Goal: Task Accomplishment & Management: Use online tool/utility

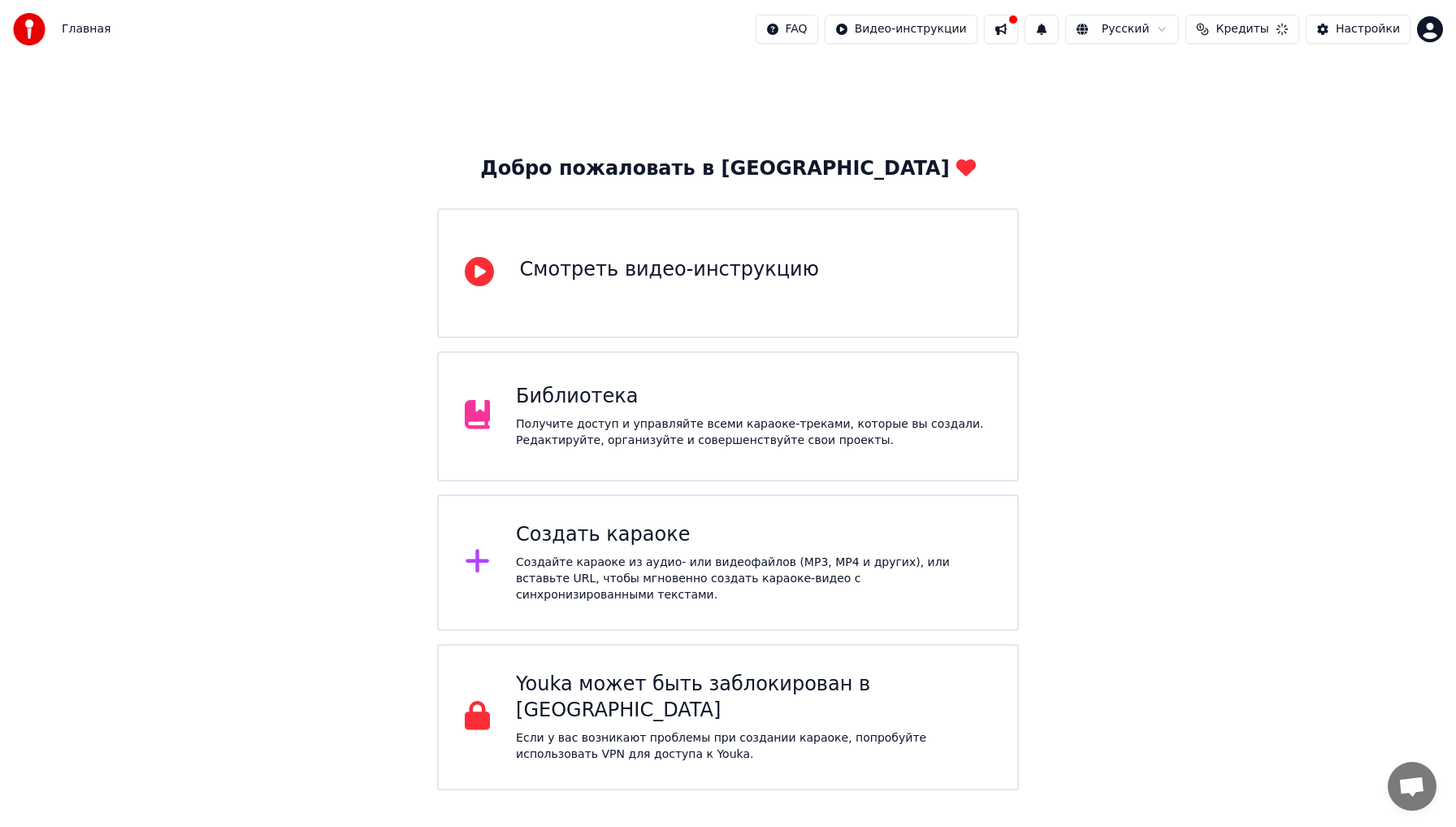
click at [588, 565] on div "Создайте караоке из аудио- или видеофайлов (MP3, MP4 и других), или вставьте UR…" at bounding box center [754, 578] width 476 height 48
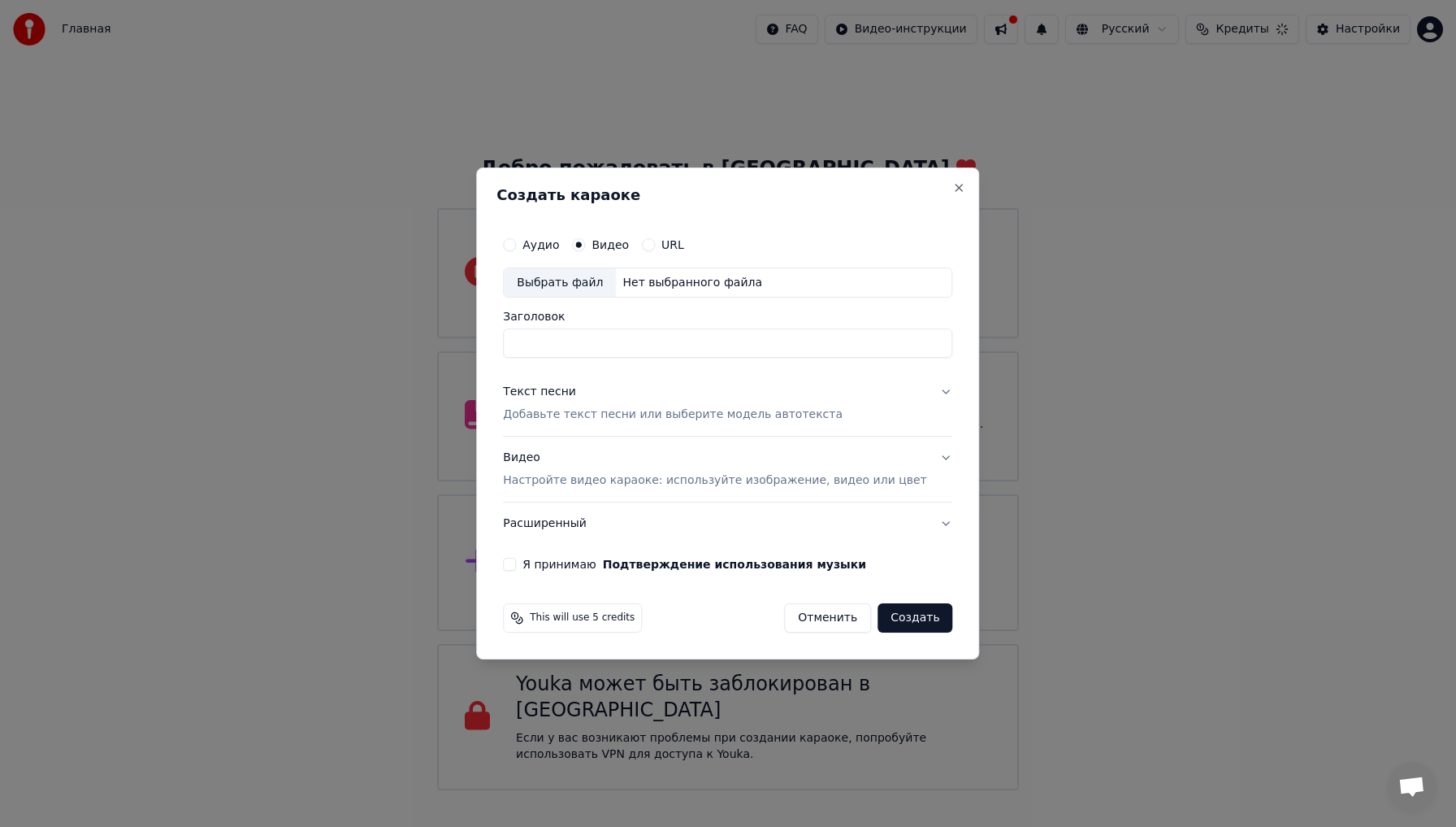
click at [694, 394] on div "Текст песни Добавьте текст песни или выберите модель автотекста" at bounding box center [672, 403] width 339 height 39
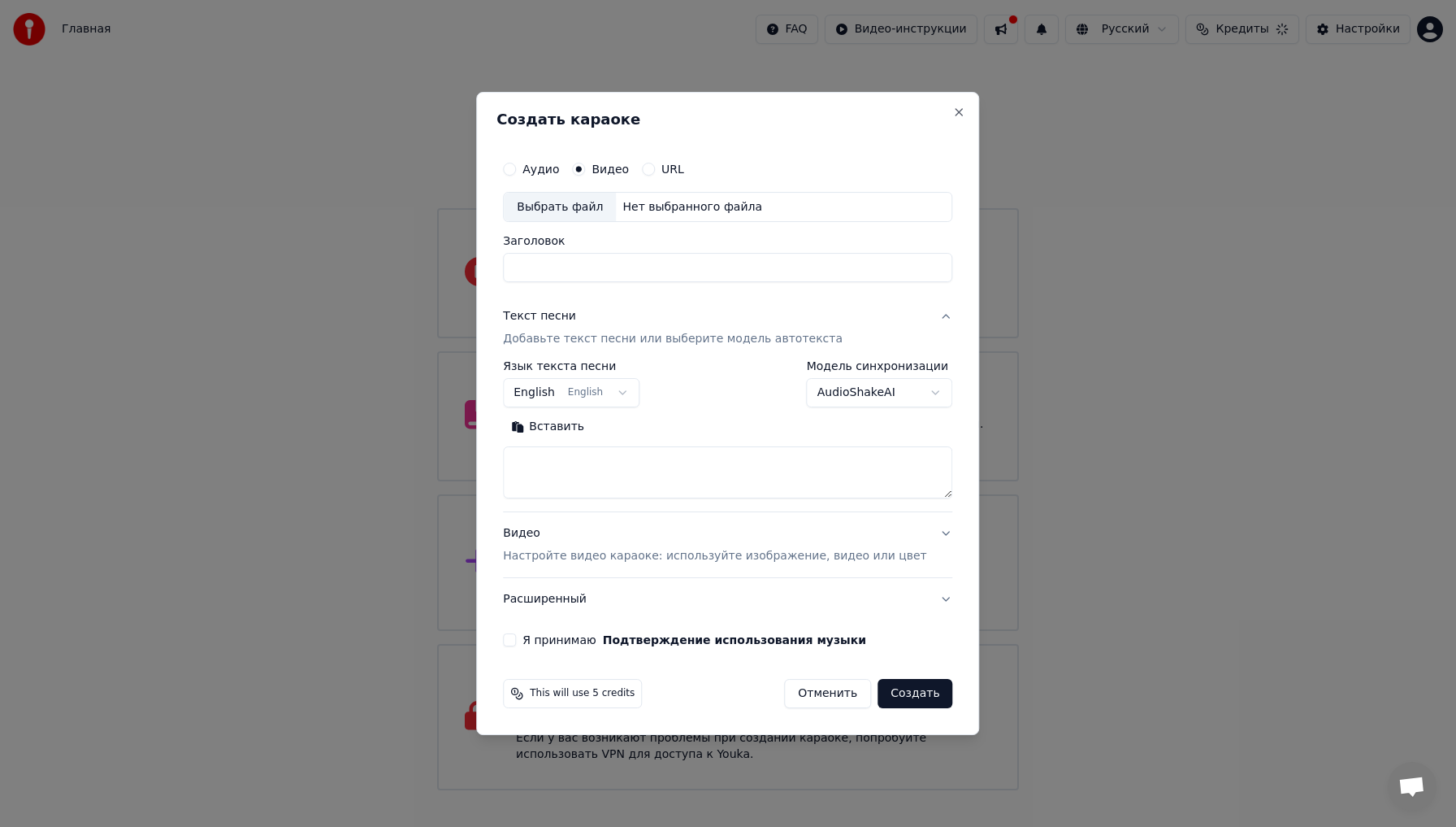
click at [623, 394] on button "English English" at bounding box center [571, 393] width 136 height 30
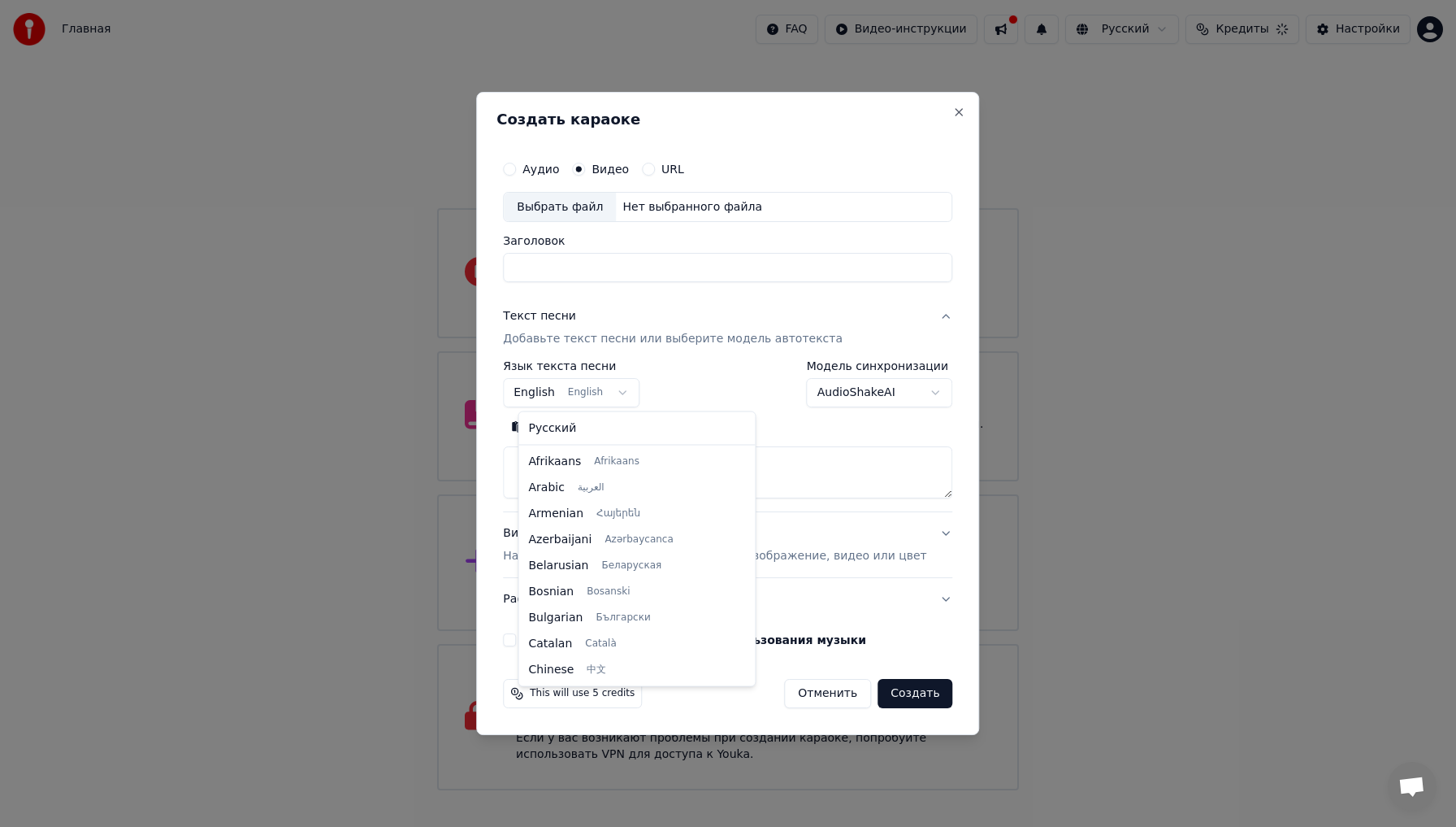
scroll to position [130, 0]
select select "**"
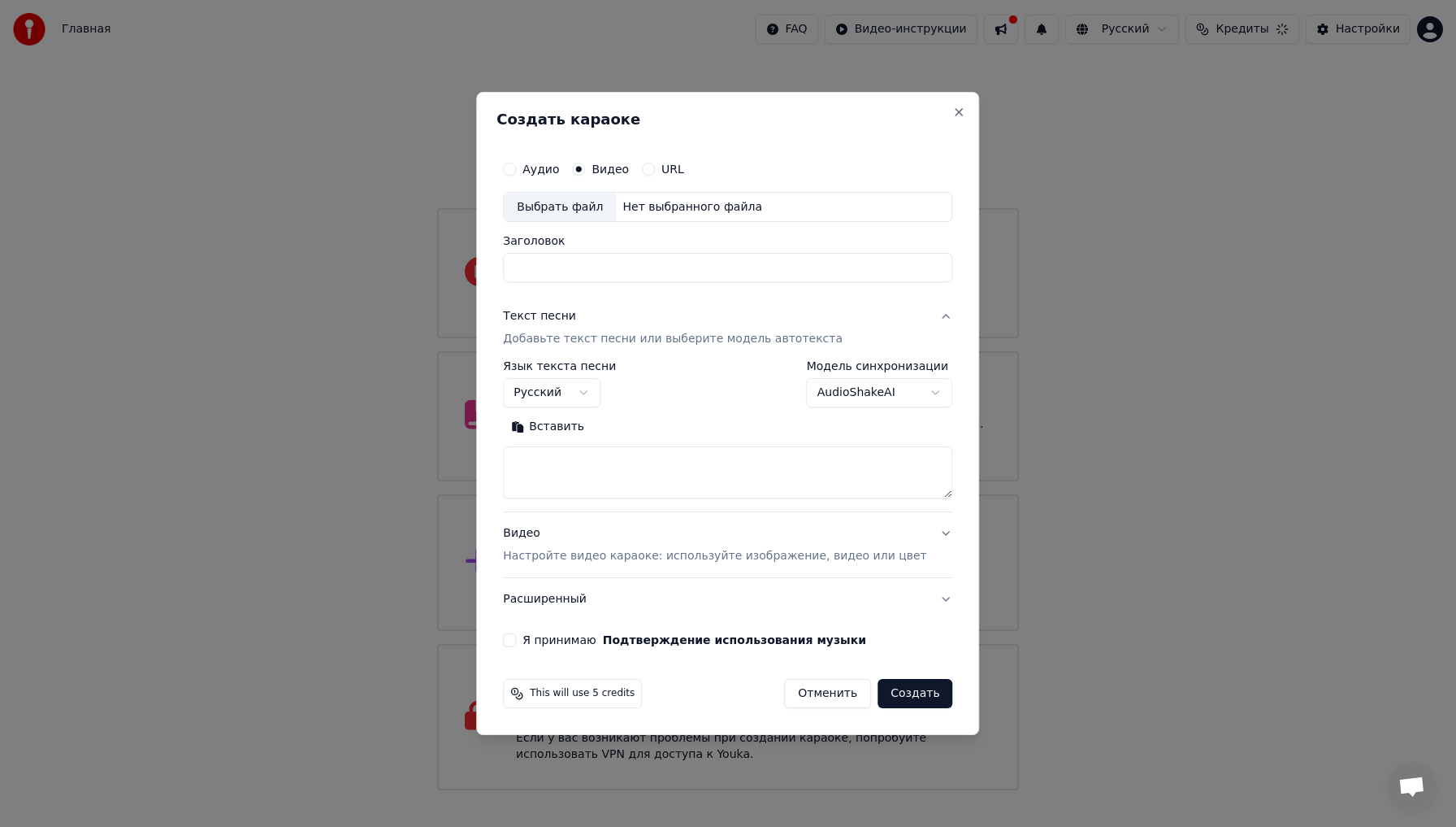
click at [575, 470] on textarea at bounding box center [727, 473] width 450 height 52
paste textarea "**********"
type textarea "**********"
click at [919, 529] on button "Видео Настройте видео караоке: используйте изображение, видео или цвет" at bounding box center [727, 545] width 450 height 65
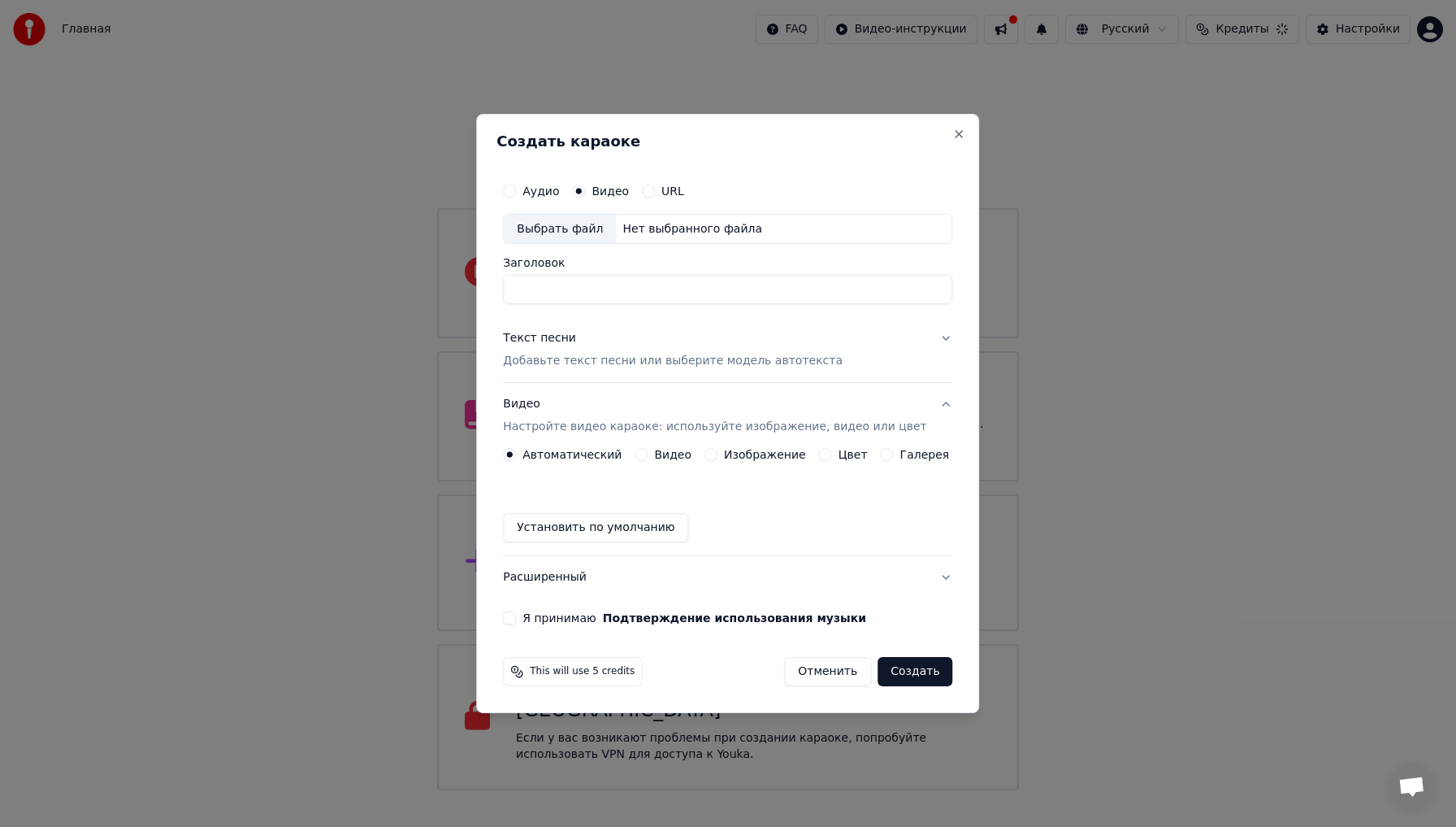
click at [948, 567] on div "Аудио Видео URL Выбрать файл Нет выбранного файла Заголовок Текст песни Добавьт…" at bounding box center [727, 400] width 462 height 463
click at [942, 571] on div "Аудио Видео URL Выбрать файл Нет выбранного файла Заголовок Текст песни Добавьт…" at bounding box center [727, 400] width 462 height 463
click at [940, 577] on button "Расширенный" at bounding box center [727, 576] width 450 height 42
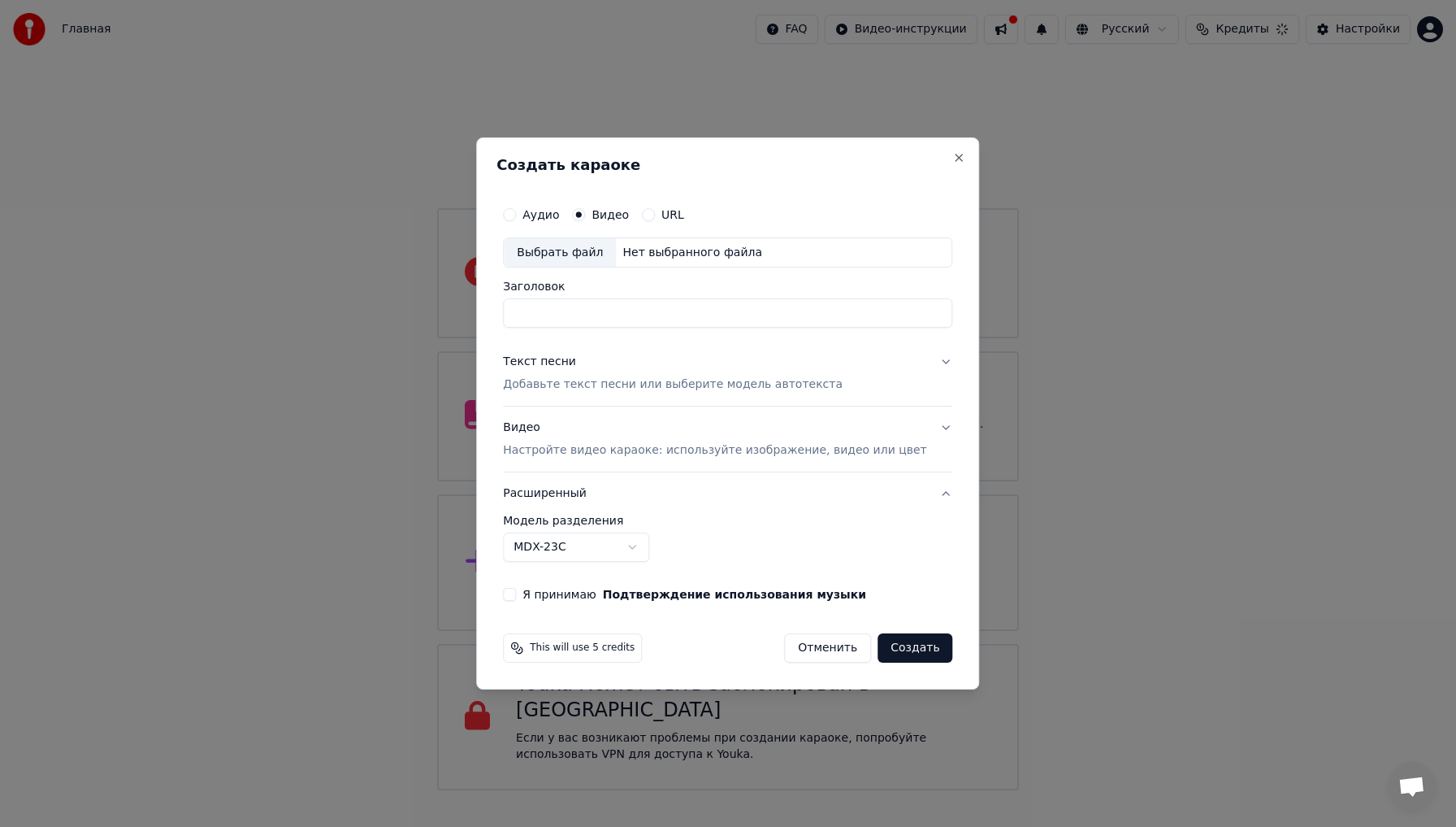
click at [516, 595] on button "Я принимаю Подтверждение использования музыки" at bounding box center [509, 594] width 13 height 13
click at [607, 252] on div "Выбрать файл" at bounding box center [559, 252] width 112 height 30
type input "**********"
click at [713, 365] on div "Текст песни Добавьте текст песни или выберите модель автотекста" at bounding box center [672, 374] width 339 height 39
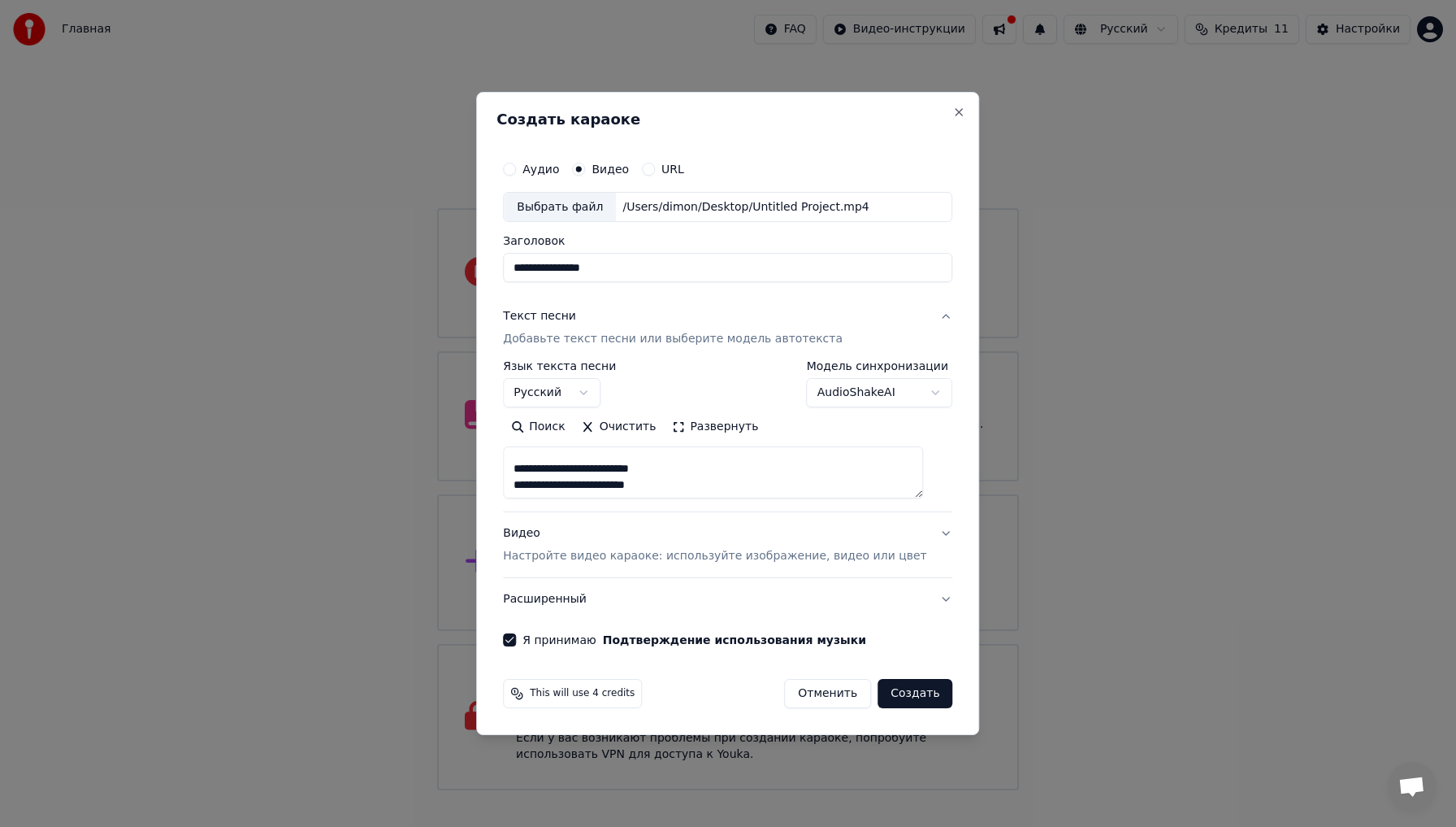
scroll to position [791, 0]
click at [906, 695] on button "Создать" at bounding box center [915, 693] width 75 height 30
click at [520, 696] on icon at bounding box center [520, 696] width 2 height 2
click at [563, 695] on span "This will use 4 credits" at bounding box center [582, 693] width 105 height 13
click at [889, 691] on div "Отменить Создать" at bounding box center [858, 693] width 188 height 30
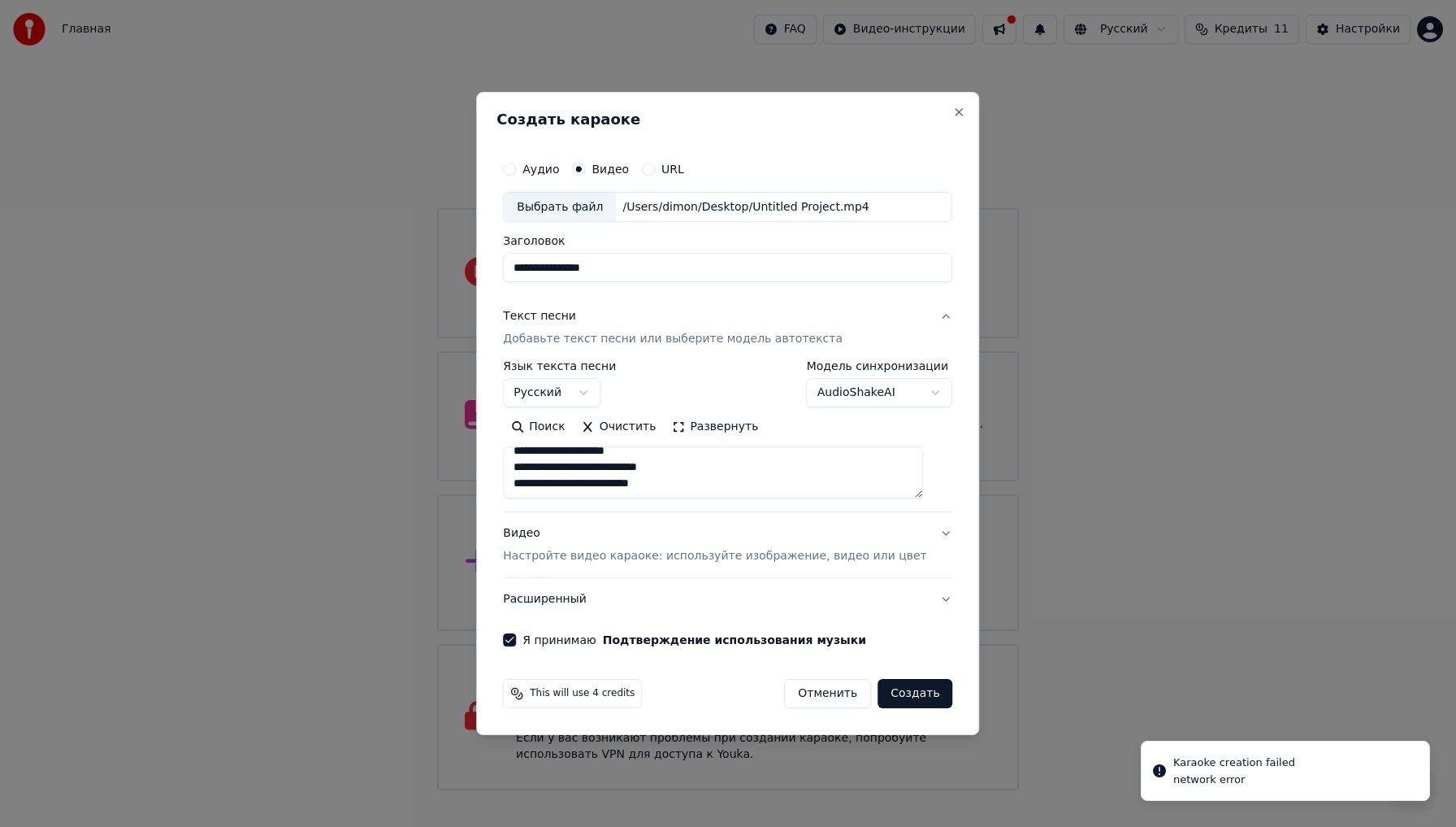
click at [917, 699] on button "Создать" at bounding box center [915, 693] width 75 height 30
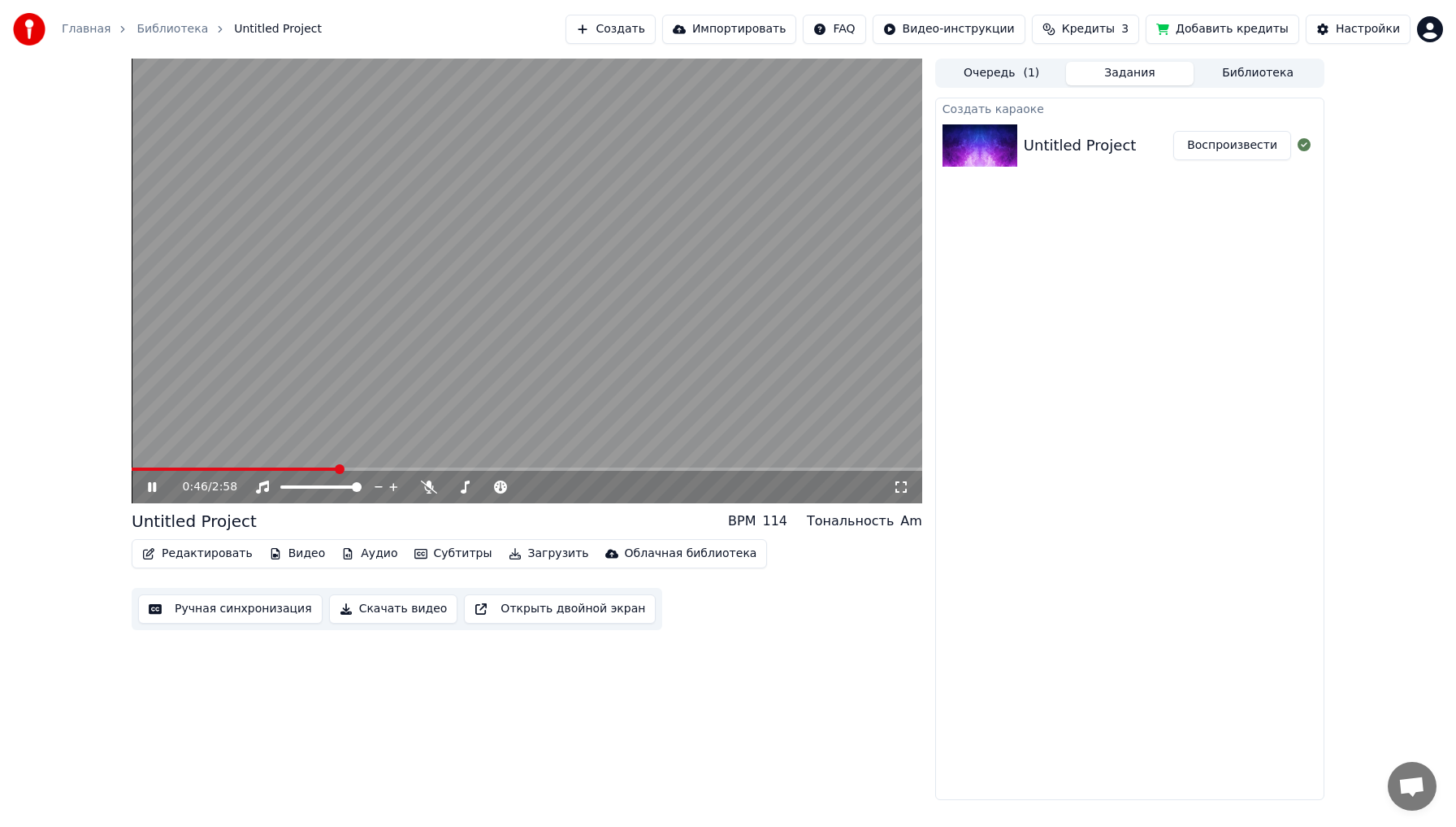
click at [229, 470] on span at bounding box center [234, 470] width 206 height 4
click at [211, 471] on span at bounding box center [171, 470] width 80 height 4
click at [271, 470] on span at bounding box center [527, 470] width 791 height 4
click at [314, 418] on video at bounding box center [527, 280] width 791 height 444
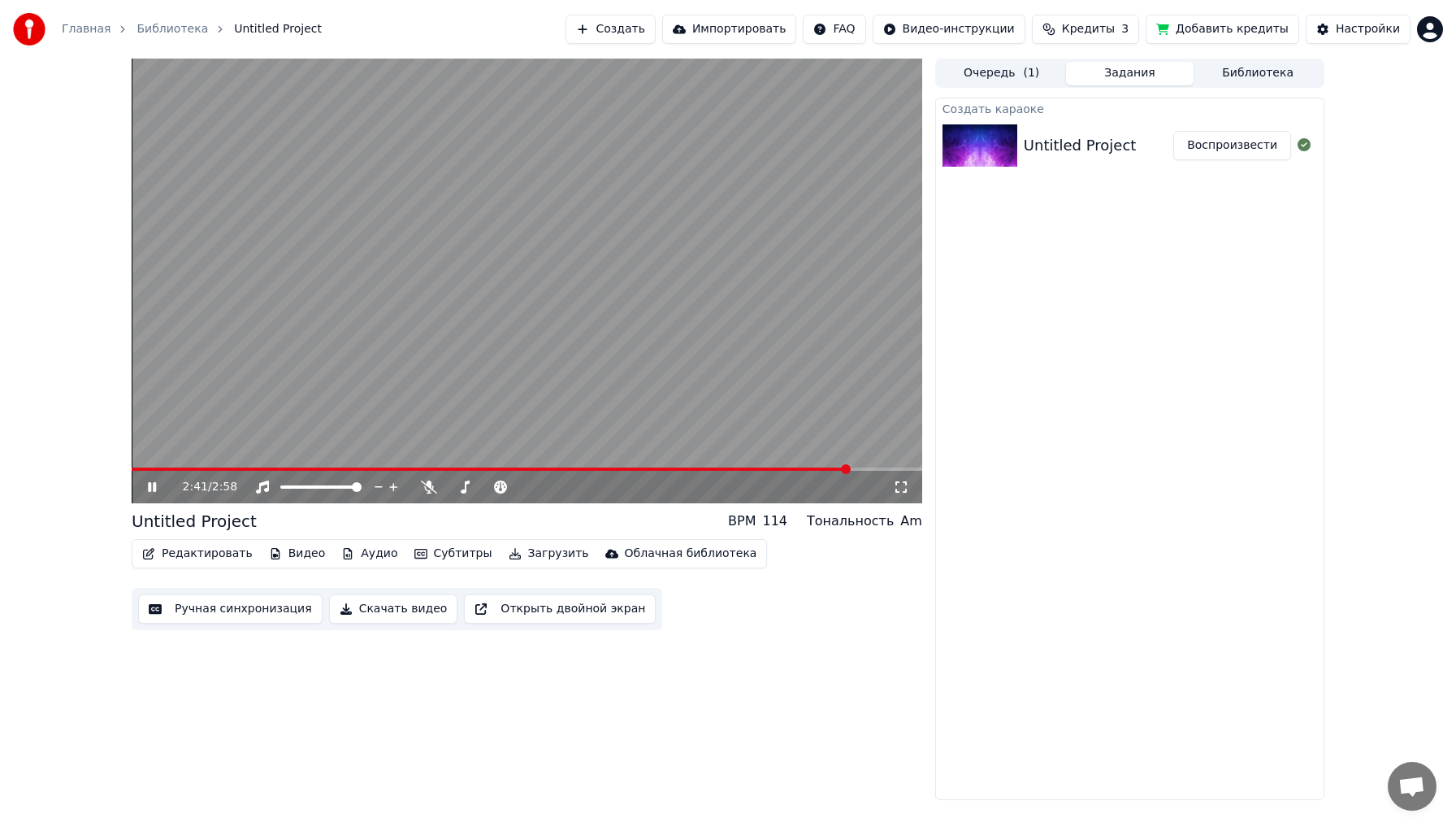
click at [290, 604] on button "Ручная синхронизация" at bounding box center [231, 609] width 185 height 30
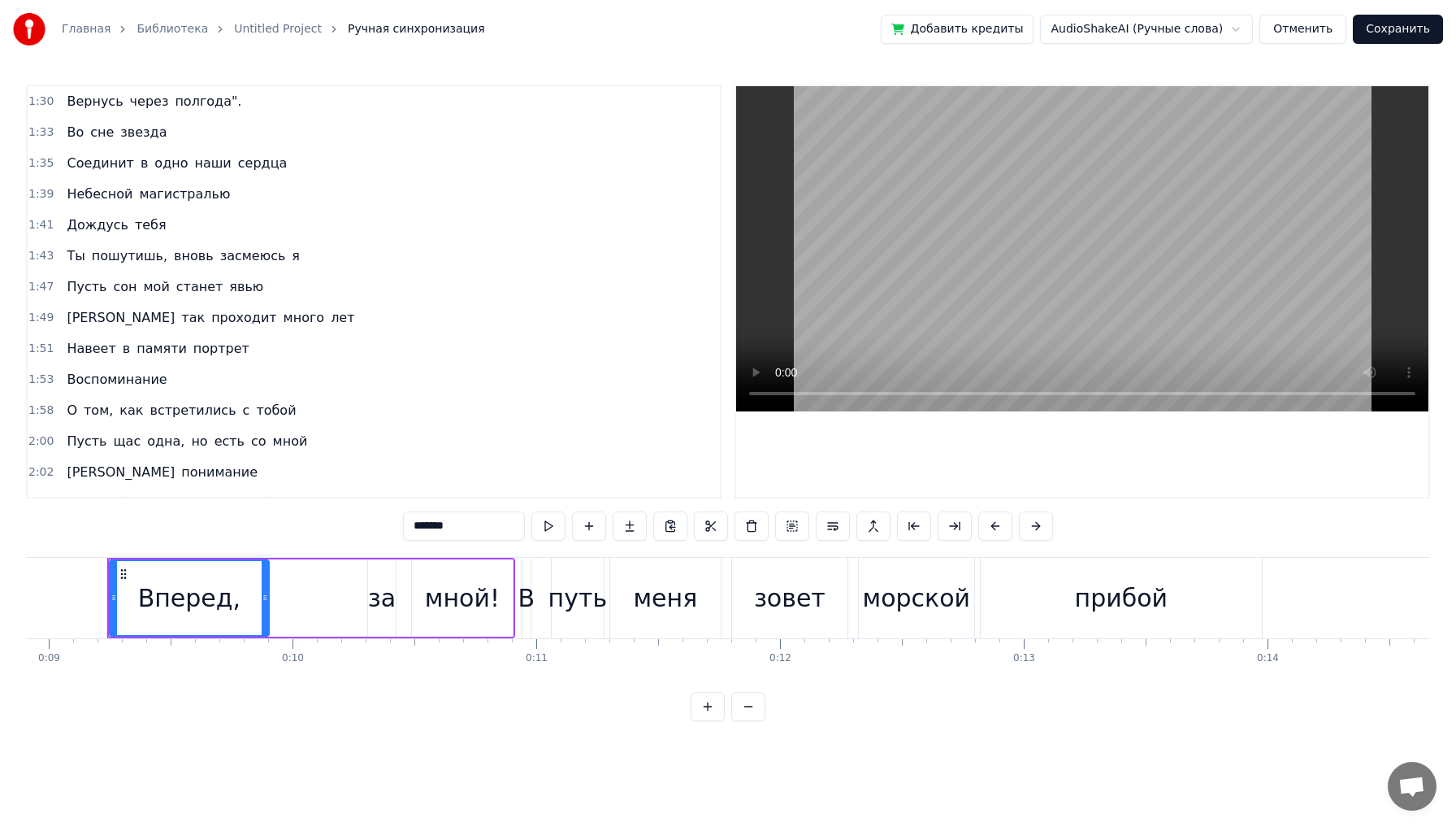
scroll to position [948, 0]
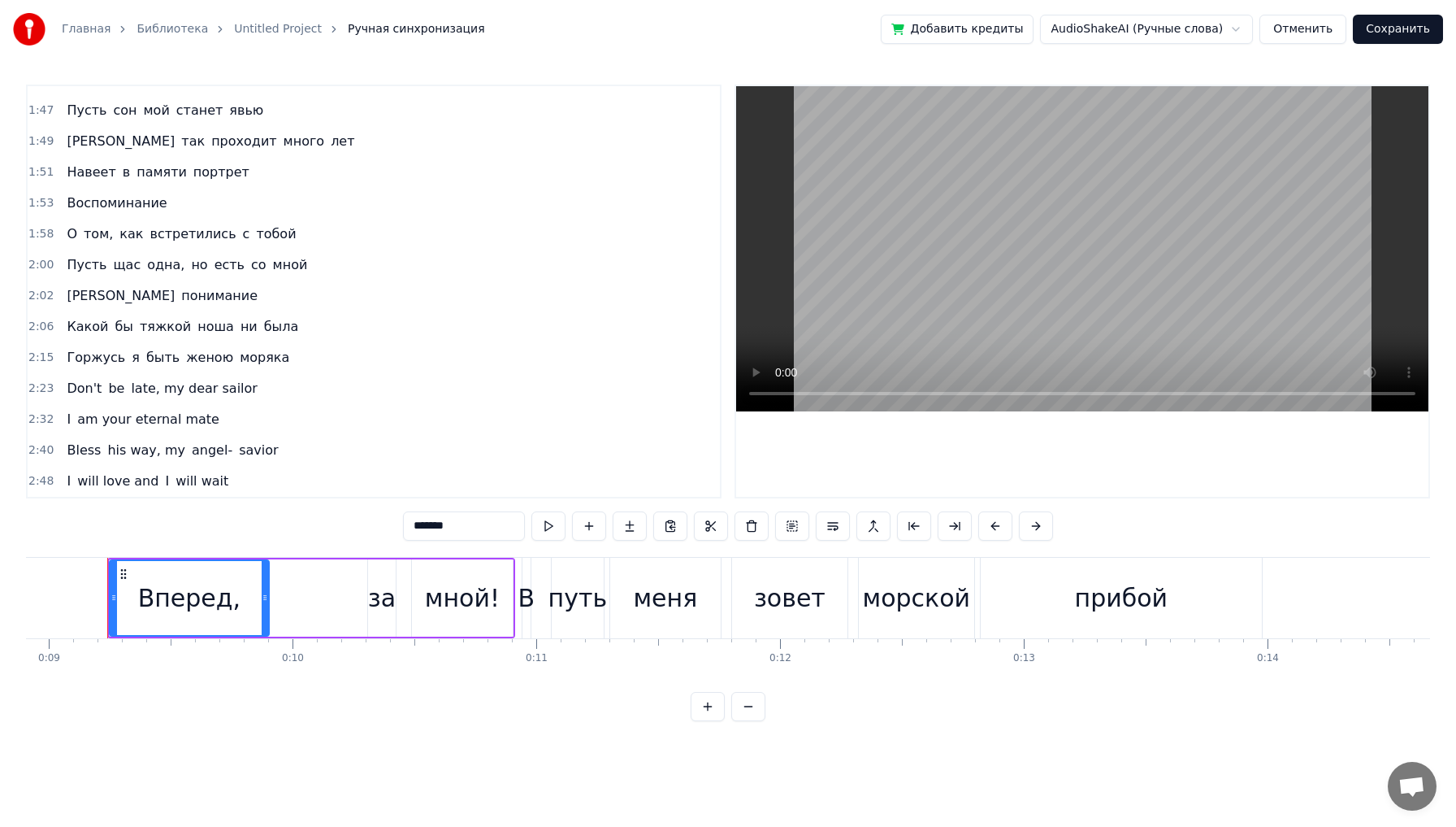
click at [84, 389] on span "Don't" at bounding box center [83, 388] width 39 height 19
type input "*****"
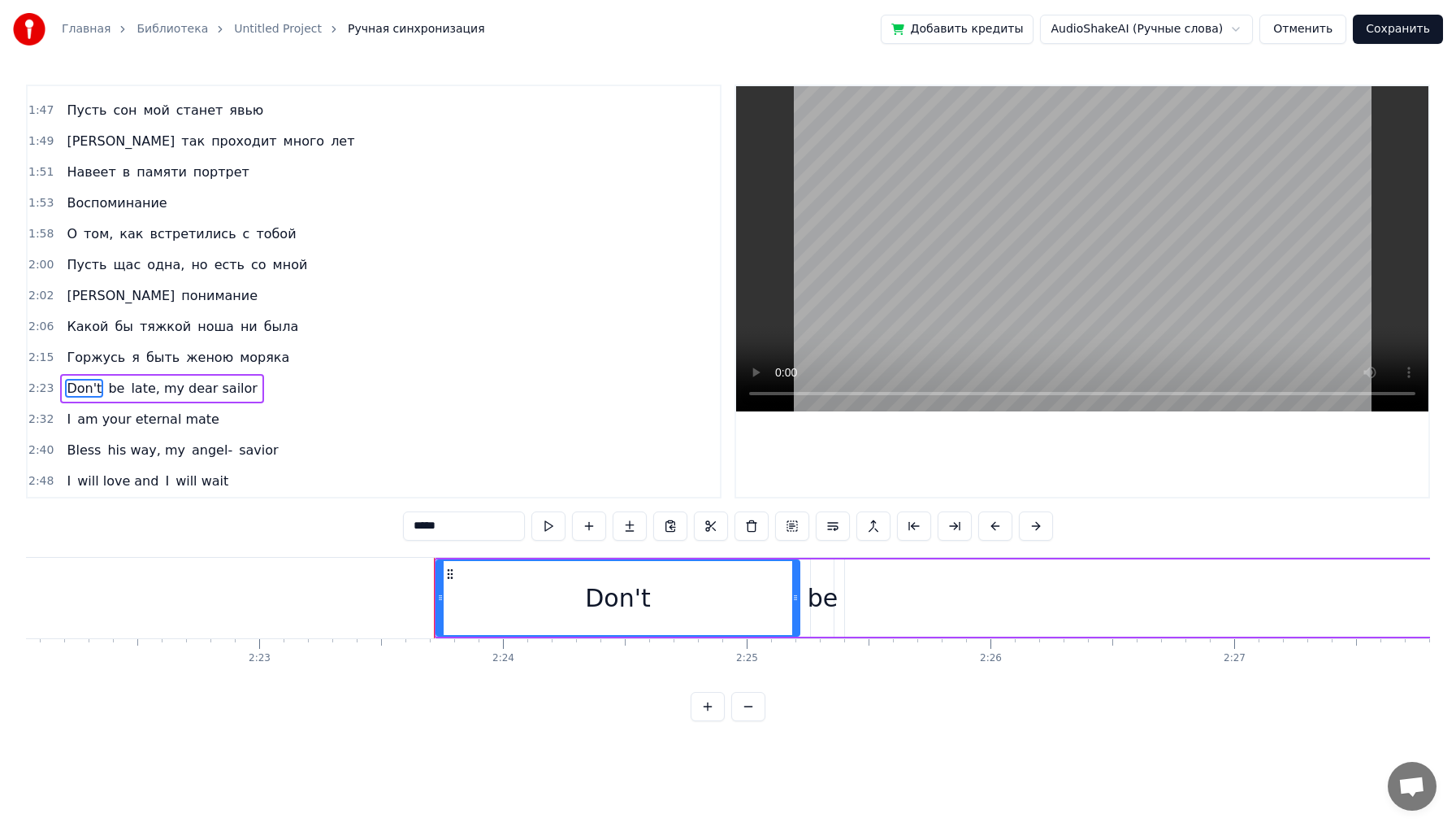
scroll to position [0, 34956]
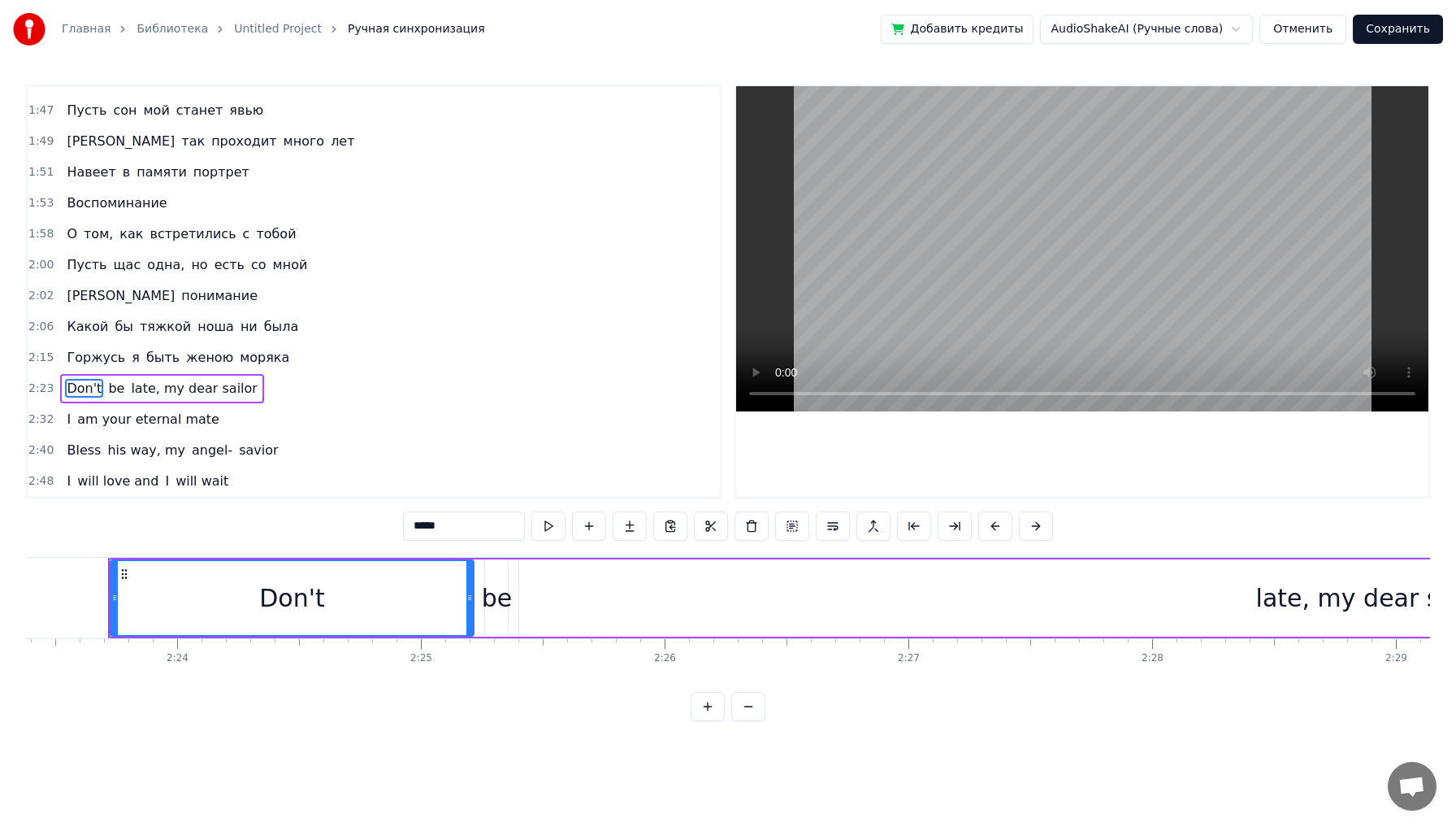
click at [64, 668] on div "Вперед, за мной! В путь меня зовет морской прибой Собираю сумки. Закрою дверь, …" at bounding box center [728, 618] width 1404 height 122
click at [488, 674] on div "Вперед, за мной! В путь меня зовет морской прибой Собираю сумки. Закрою дверь, …" at bounding box center [728, 618] width 1404 height 122
click at [510, 600] on div "Don't be late, my dear sailor" at bounding box center [1170, 598] width 2124 height 81
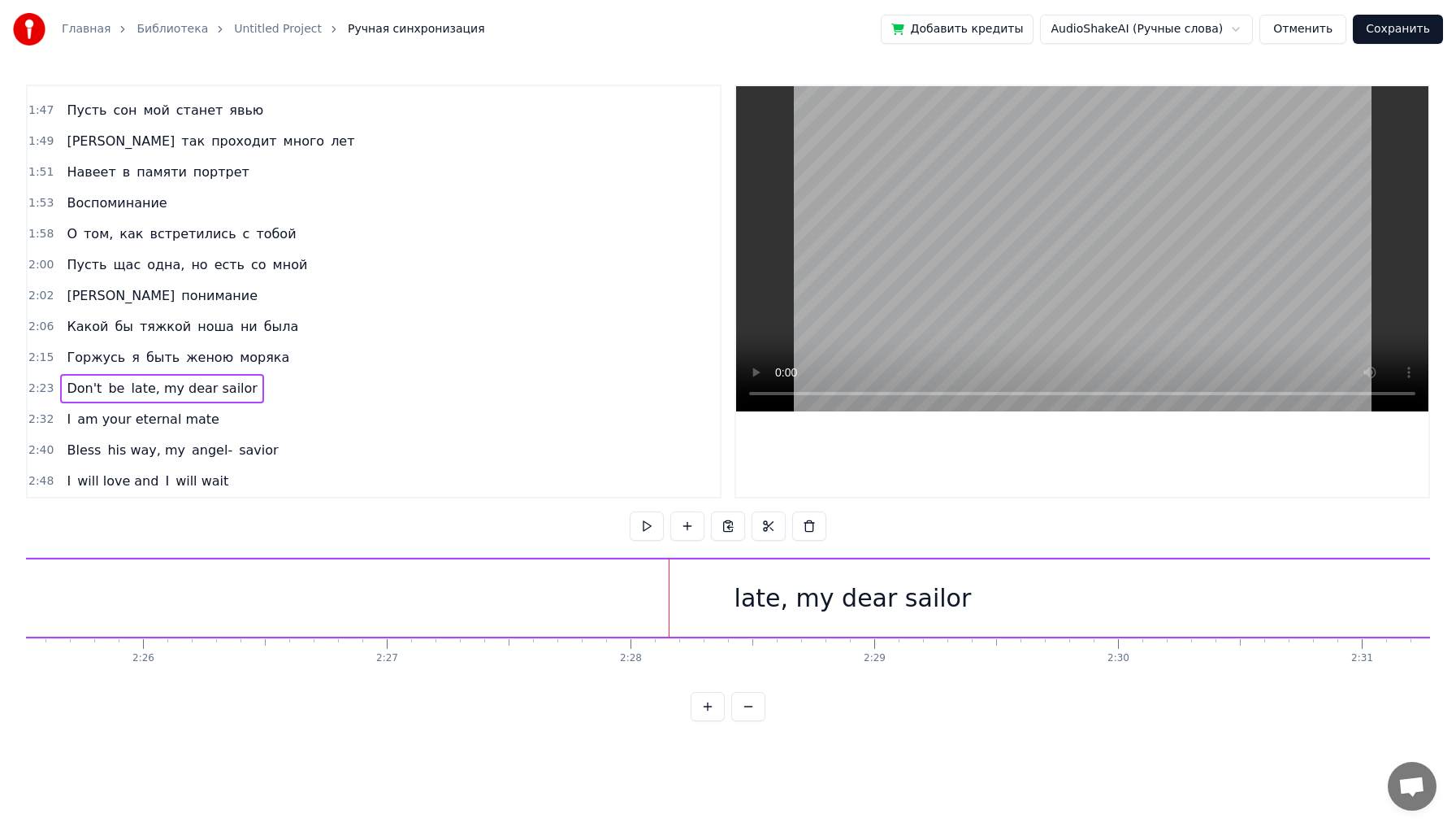
scroll to position [0, 35502]
click at [1097, 615] on div "late, my dear sailor" at bounding box center [827, 598] width 1710 height 77
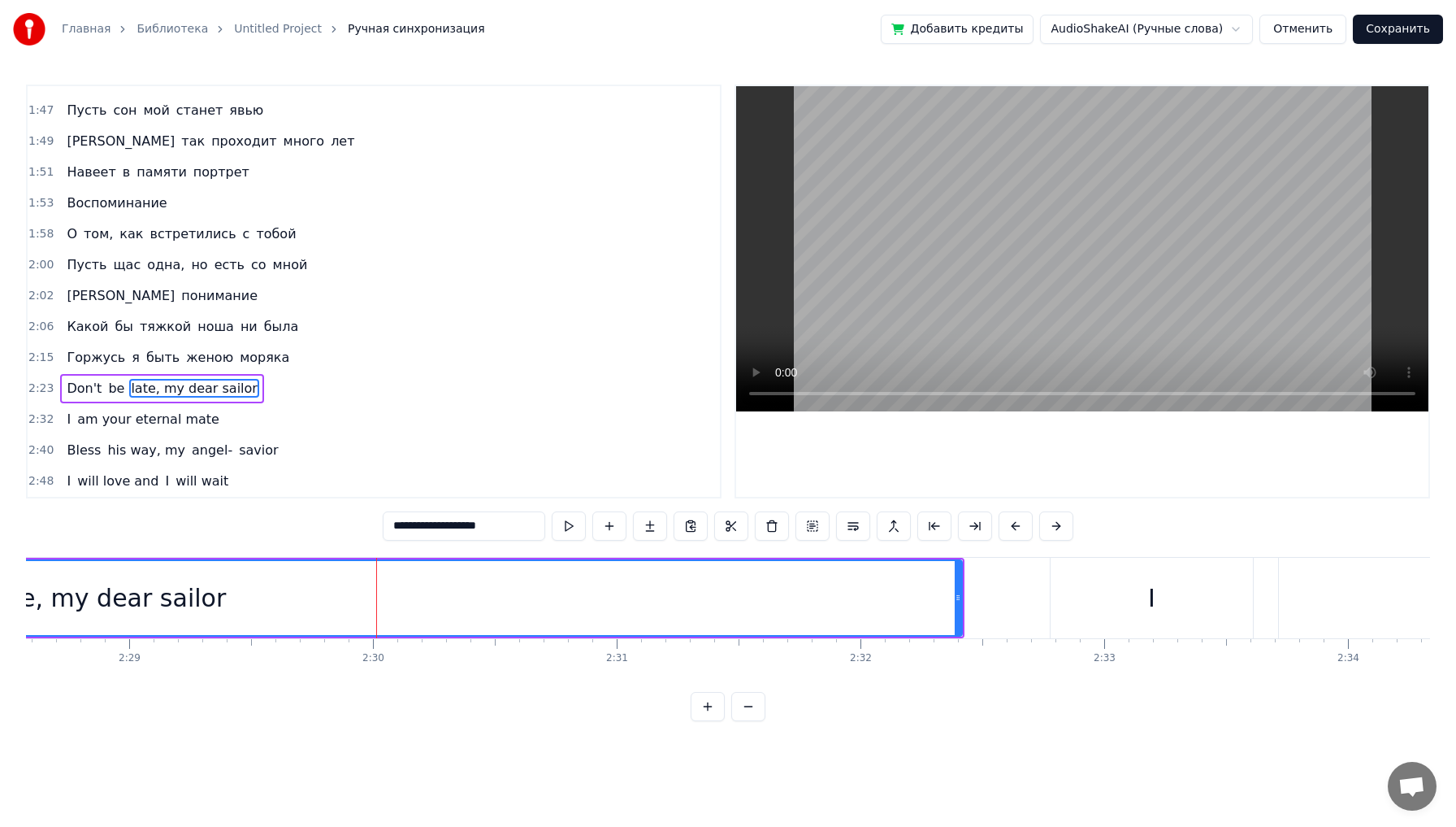
scroll to position [0, 36156]
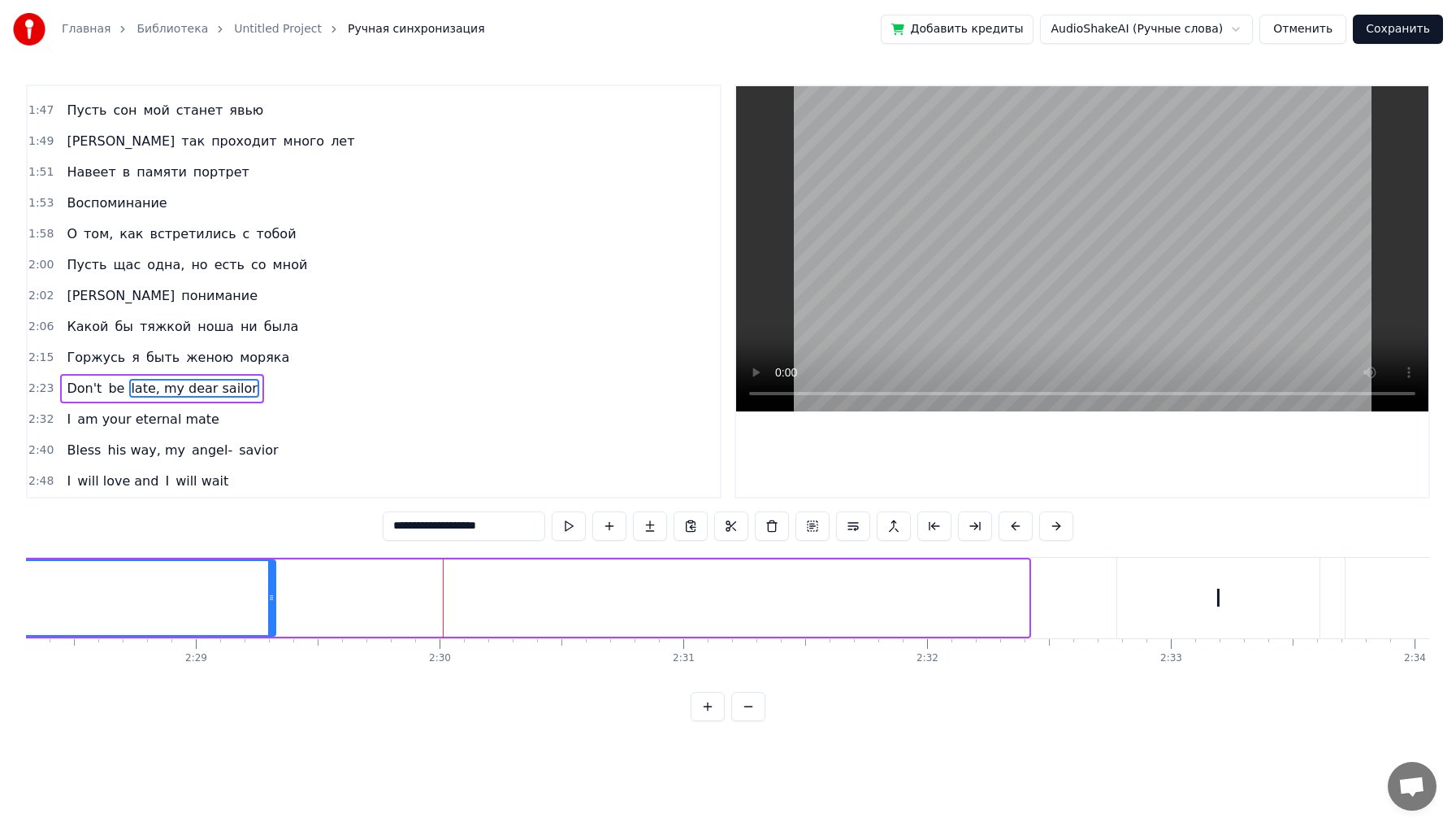
drag, startPoint x: 1023, startPoint y: 589, endPoint x: 264, endPoint y: 581, distance: 759.0
click at [268, 581] on div at bounding box center [271, 598] width 6 height 74
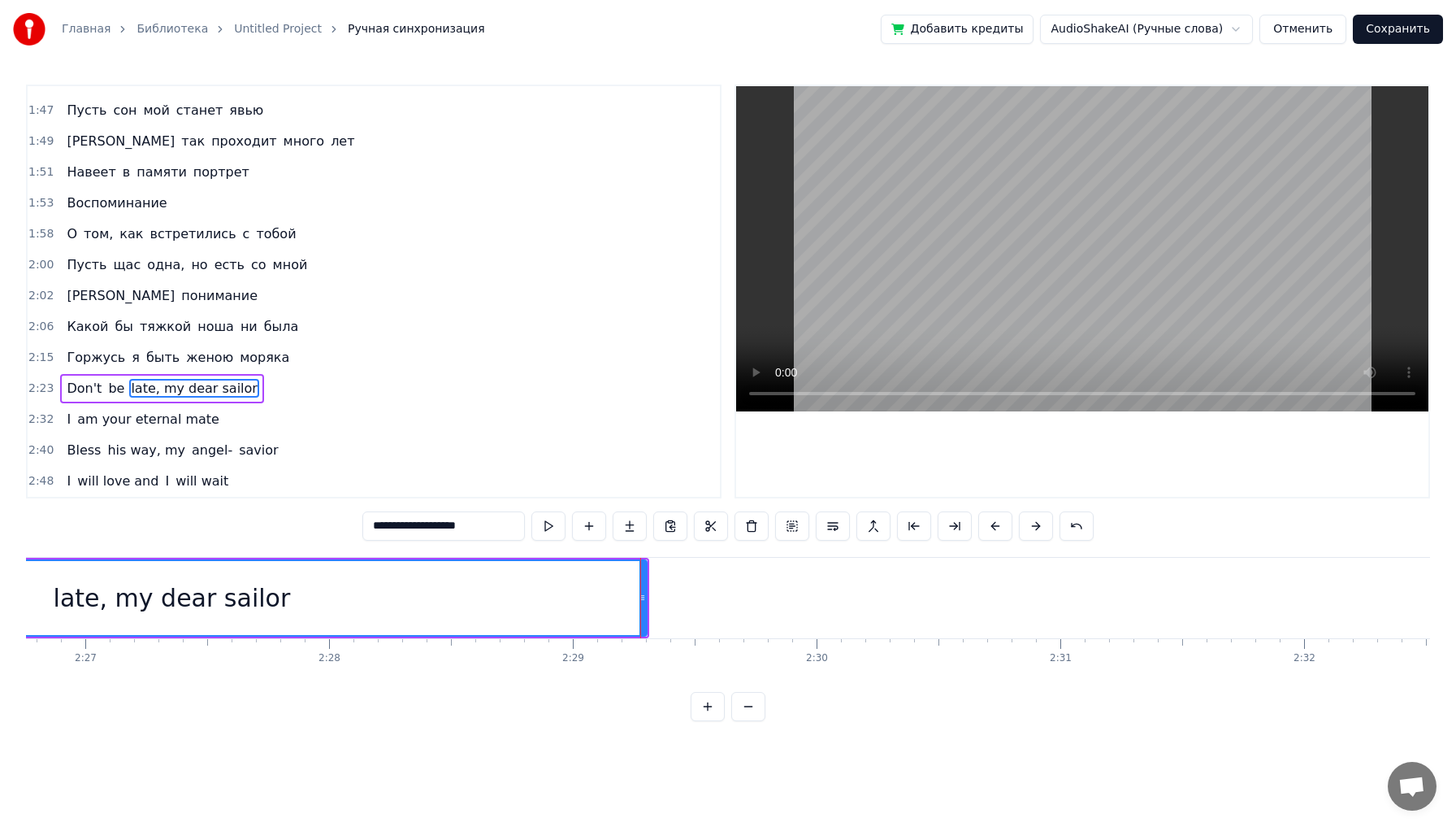
scroll to position [0, 35741]
click at [136, 707] on div "0:09 Вперед, за мной! 0:10 В путь меня зовет морской прибой 0:15 Собираю сумки.…" at bounding box center [728, 402] width 1404 height 637
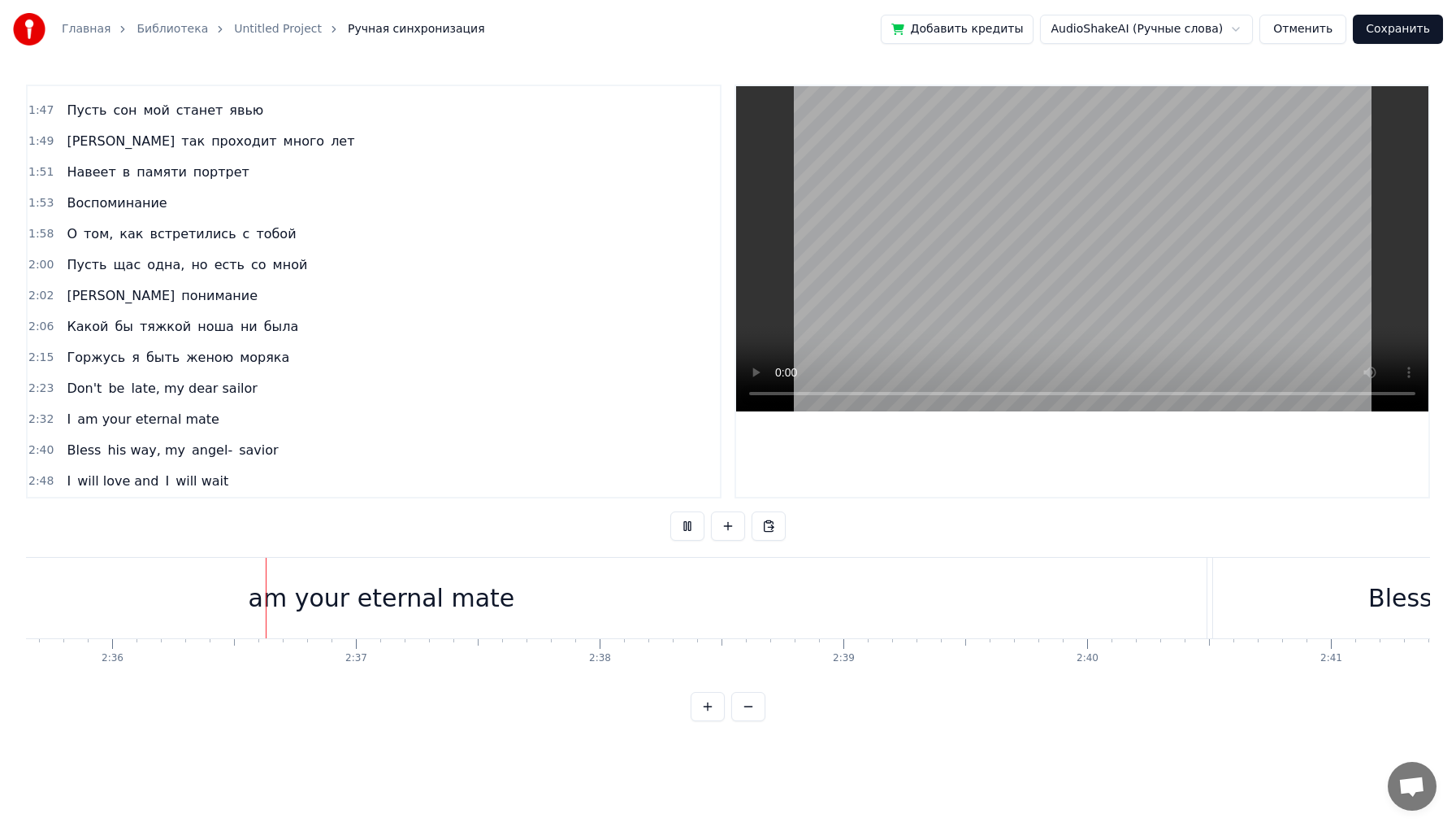
scroll to position [0, 37969]
click at [1145, 596] on div "am your eternal mate" at bounding box center [358, 598] width 1652 height 81
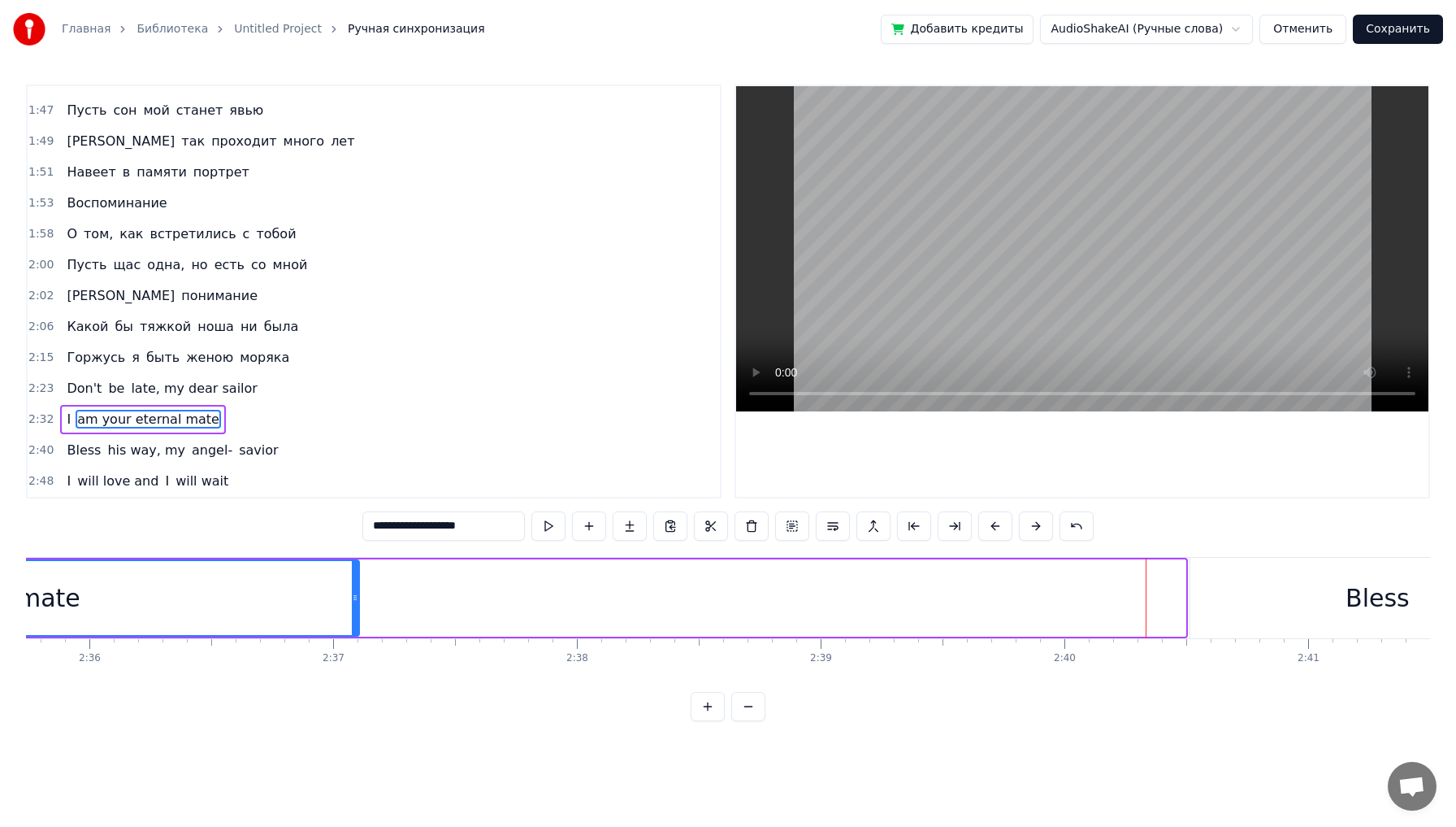
drag, startPoint x: 1180, startPoint y: 596, endPoint x: 351, endPoint y: 638, distance: 830.1
click at [351, 638] on div "Вперед, за мной! В путь меня зовет морской прибой Собираю сумки. Закрою дверь, …" at bounding box center [728, 618] width 1404 height 122
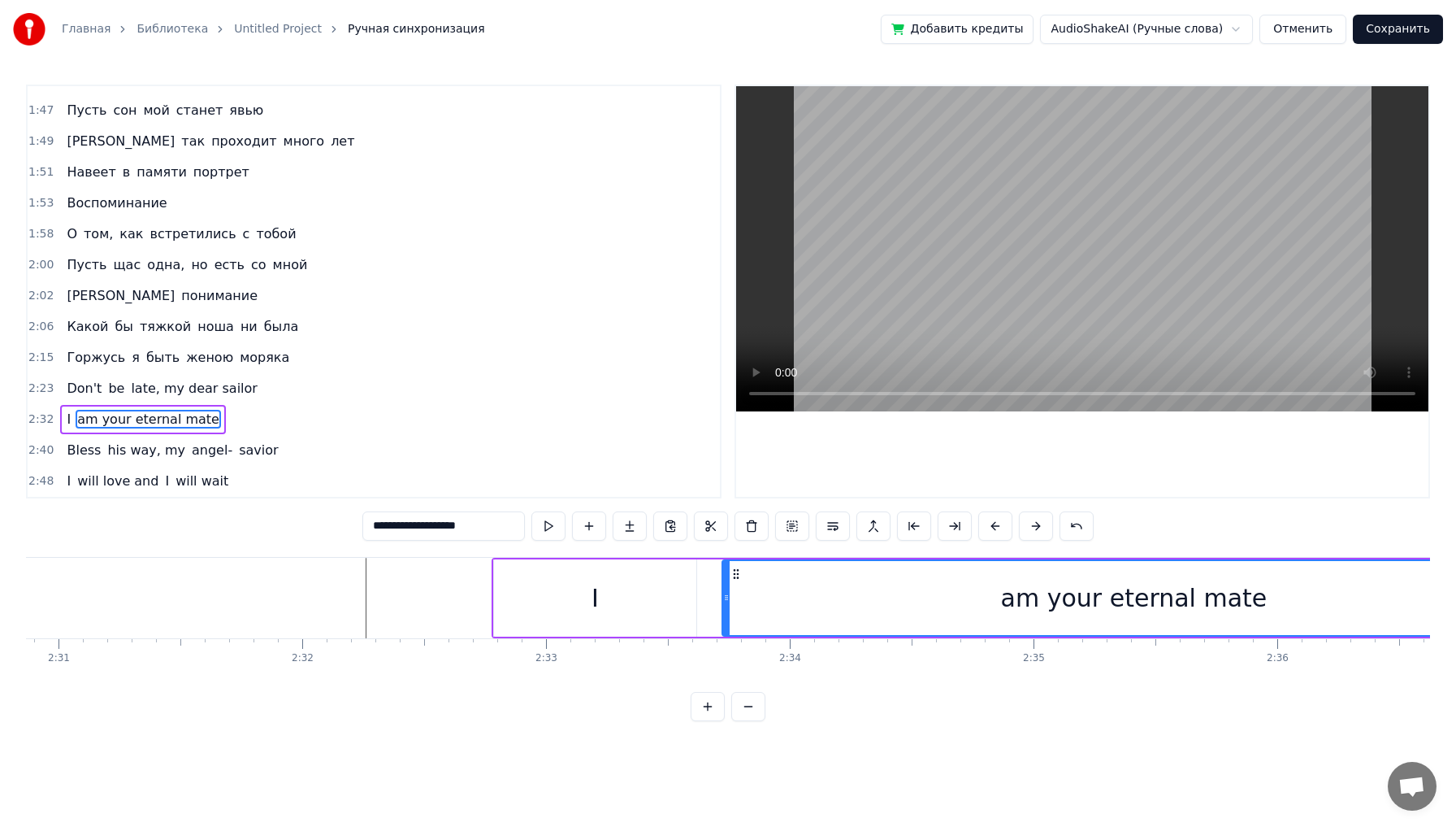
scroll to position [0, 36746]
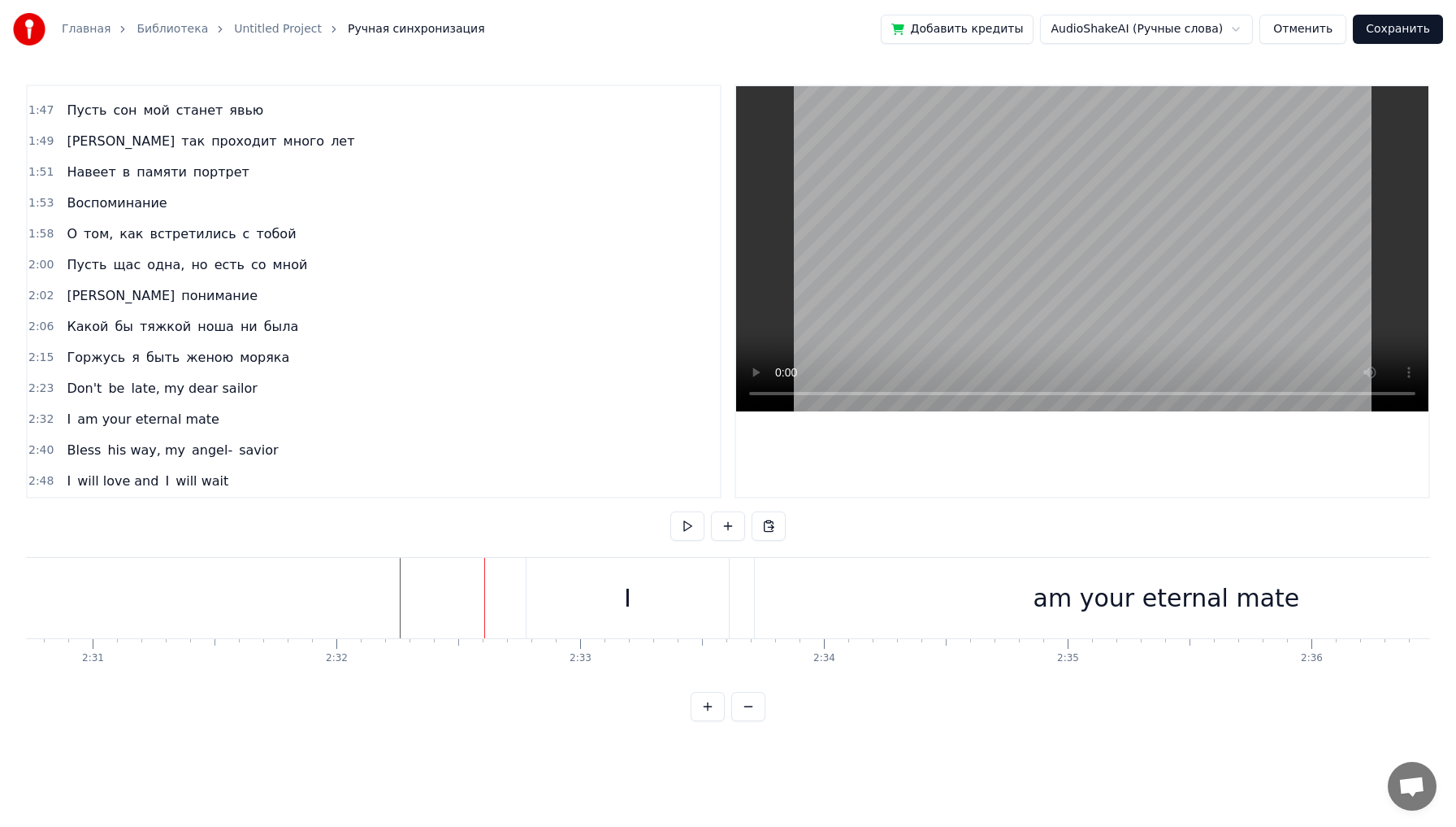
click at [750, 614] on div "I" at bounding box center [752, 597] width 7 height 37
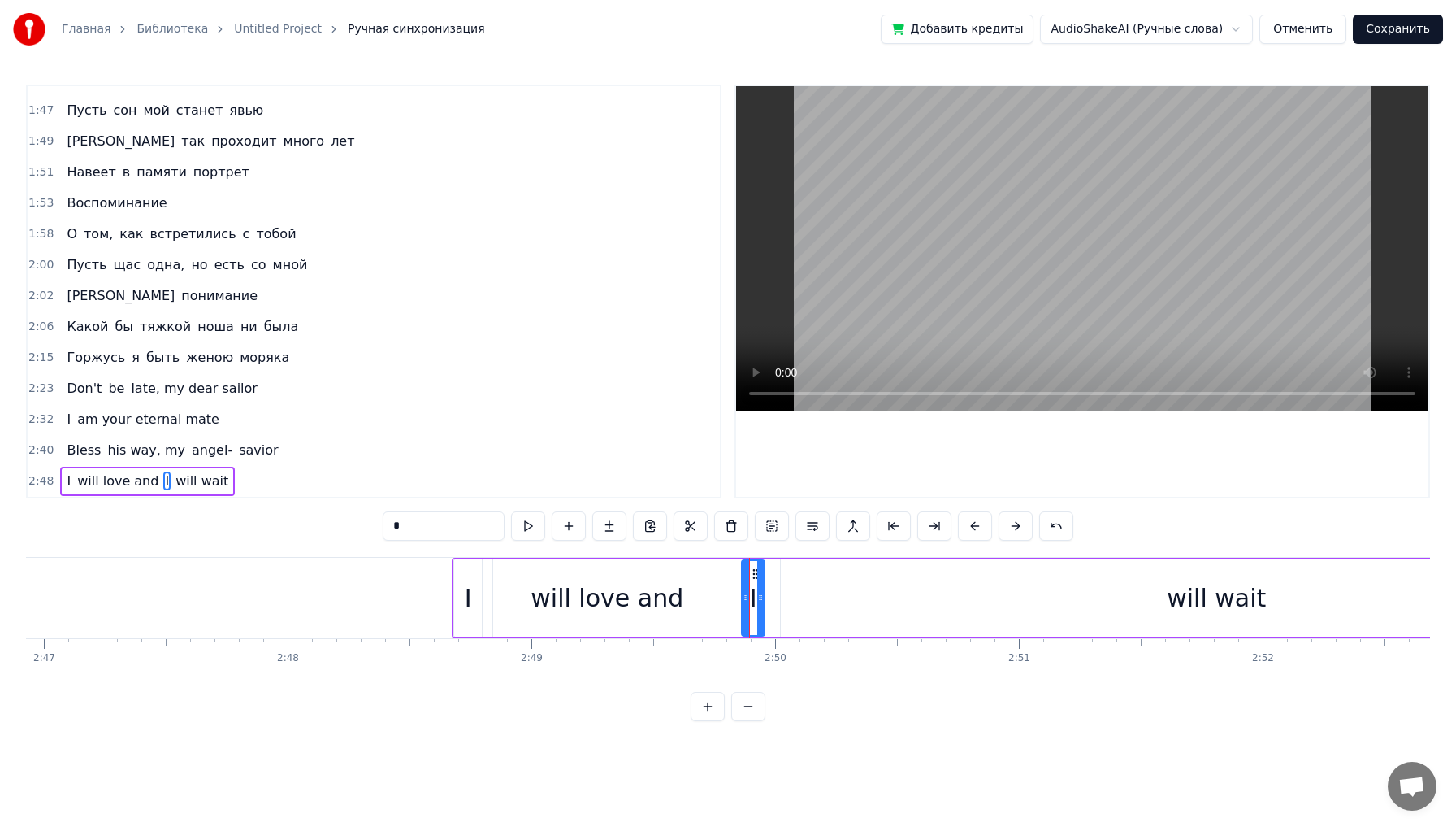
click at [455, 665] on div "Вперед, за мной! В путь меня зовет морской прибой Собираю сумки. Закрою дверь, …" at bounding box center [728, 618] width 1404 height 122
click at [454, 665] on div "Вперед, за мной! В путь меня зовет морской прибой Собираю сумки. Закрою дверь, …" at bounding box center [728, 618] width 1404 height 122
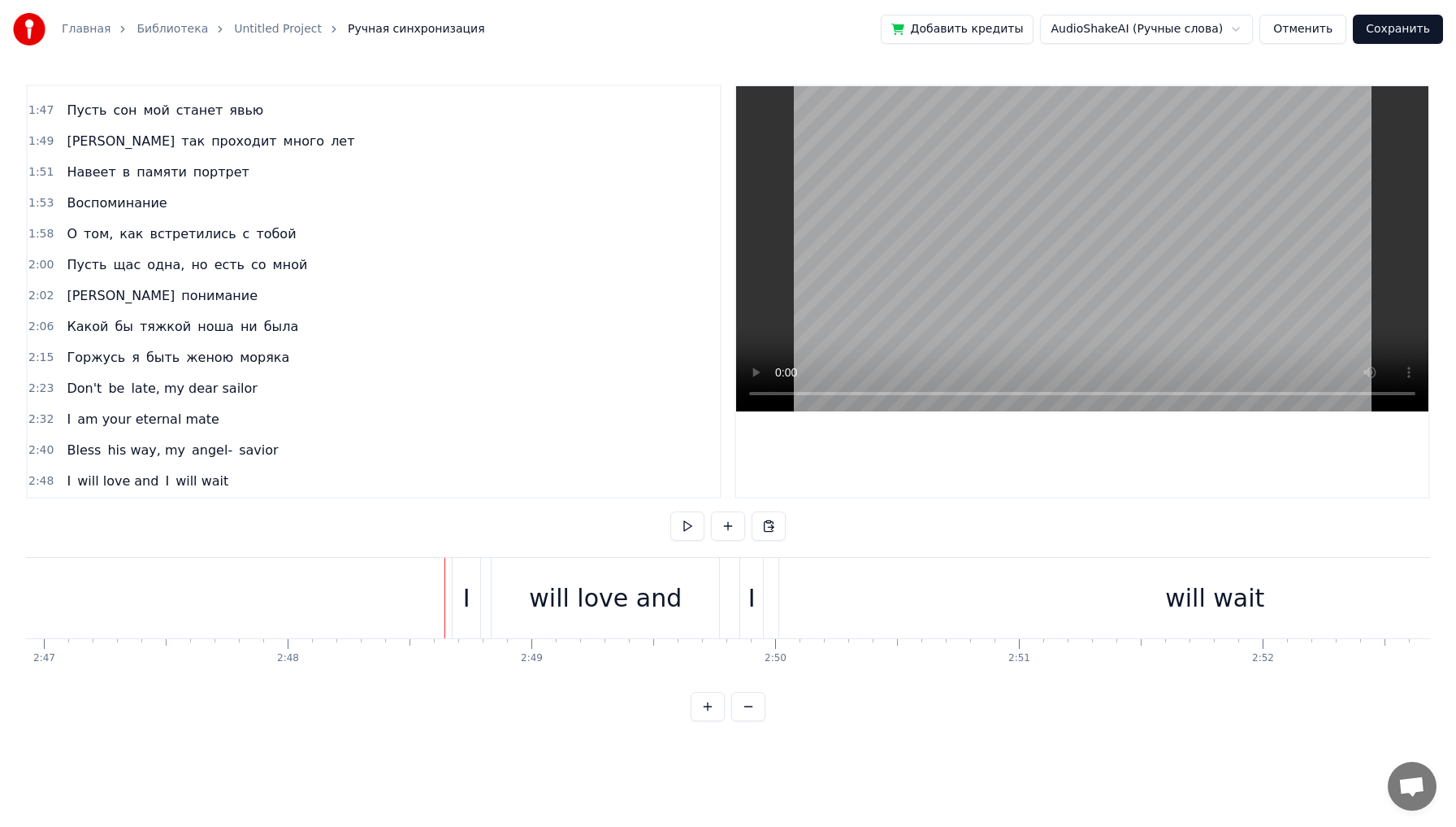
click at [695, 597] on div "will love and" at bounding box center [605, 598] width 227 height 81
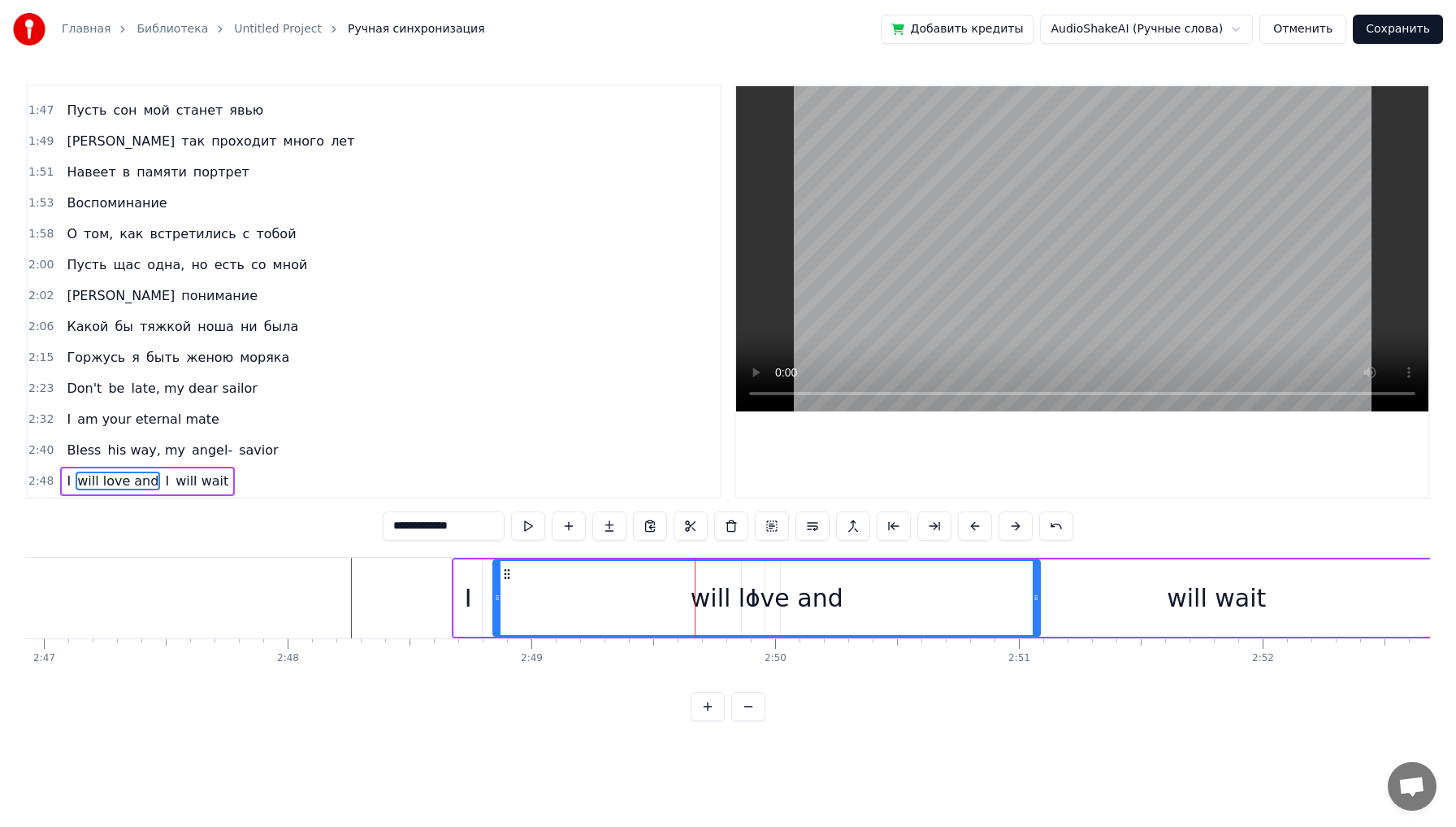
drag, startPoint x: 716, startPoint y: 599, endPoint x: 1035, endPoint y: 587, distance: 319.2
click at [1035, 587] on div at bounding box center [1036, 598] width 6 height 74
click at [759, 571] on div "will love and" at bounding box center [766, 598] width 545 height 74
click at [777, 579] on div "will love and" at bounding box center [767, 597] width 153 height 37
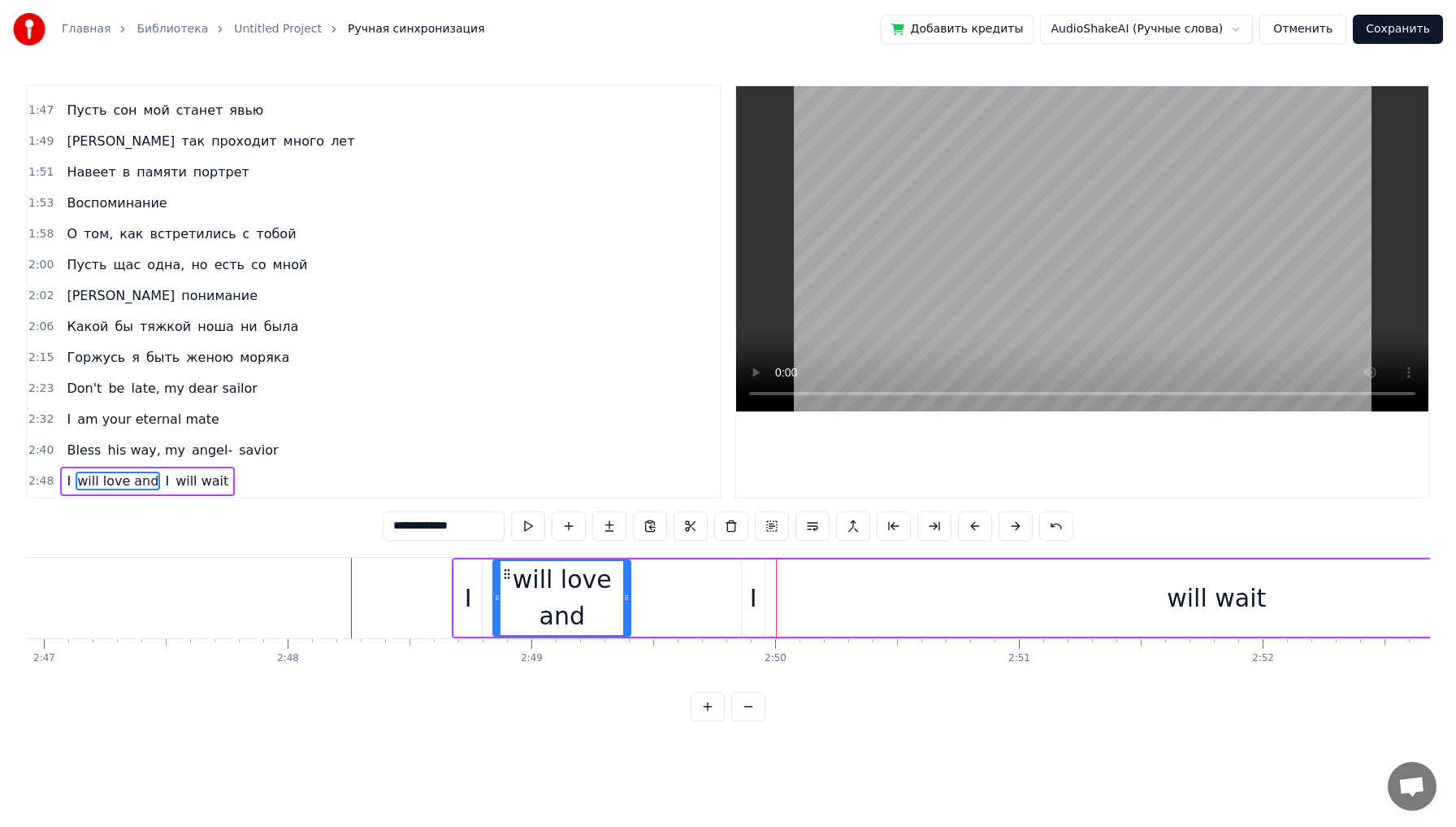
drag, startPoint x: 1036, startPoint y: 584, endPoint x: 627, endPoint y: 603, distance: 409.4
click at [627, 603] on div at bounding box center [626, 598] width 6 height 74
click at [755, 591] on div "I" at bounding box center [754, 597] width 7 height 37
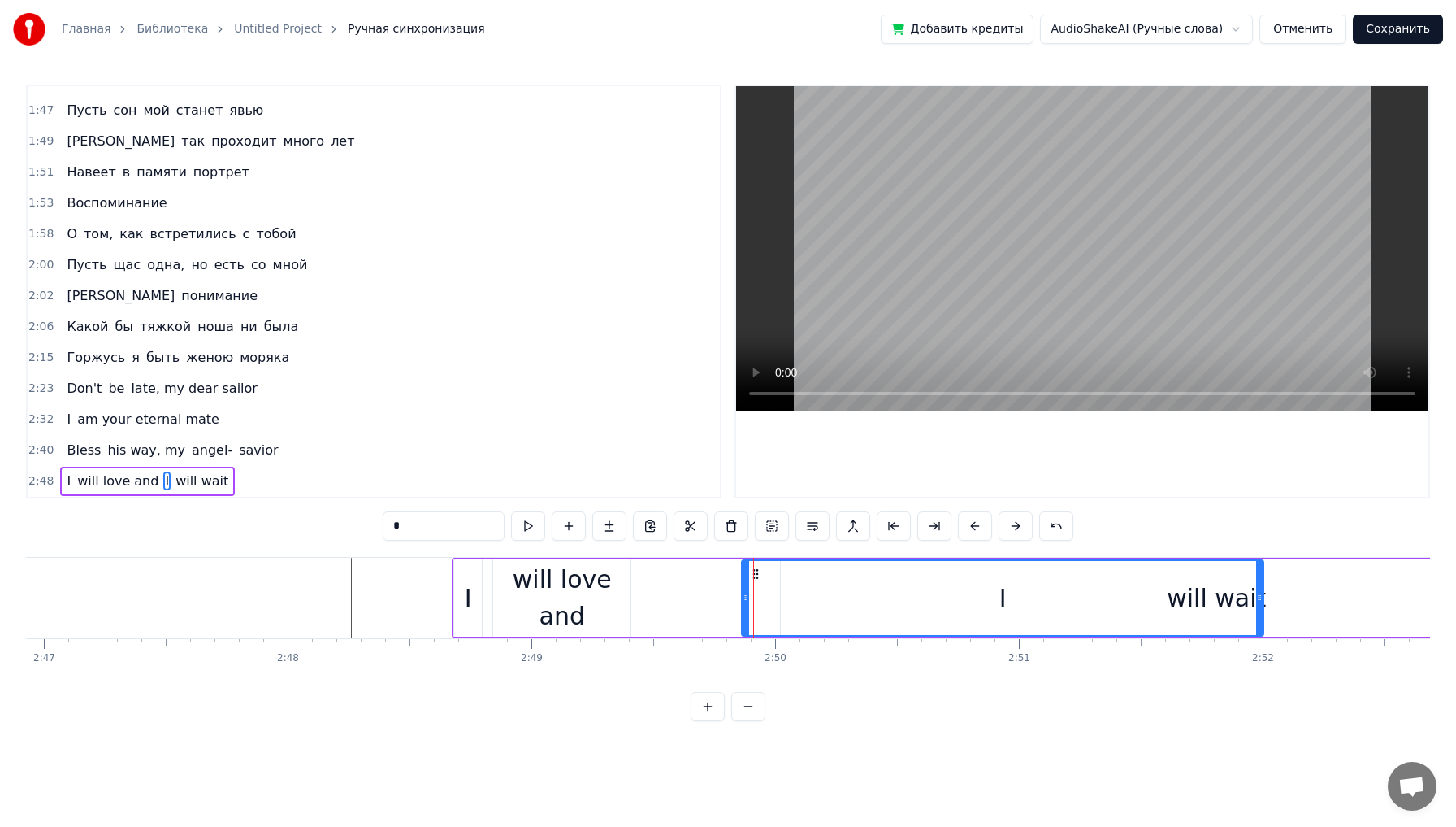
drag, startPoint x: 761, startPoint y: 593, endPoint x: 1260, endPoint y: 623, distance: 499.9
click at [1260, 623] on div at bounding box center [1259, 598] width 6 height 74
drag, startPoint x: 747, startPoint y: 594, endPoint x: 1162, endPoint y: 581, distance: 415.2
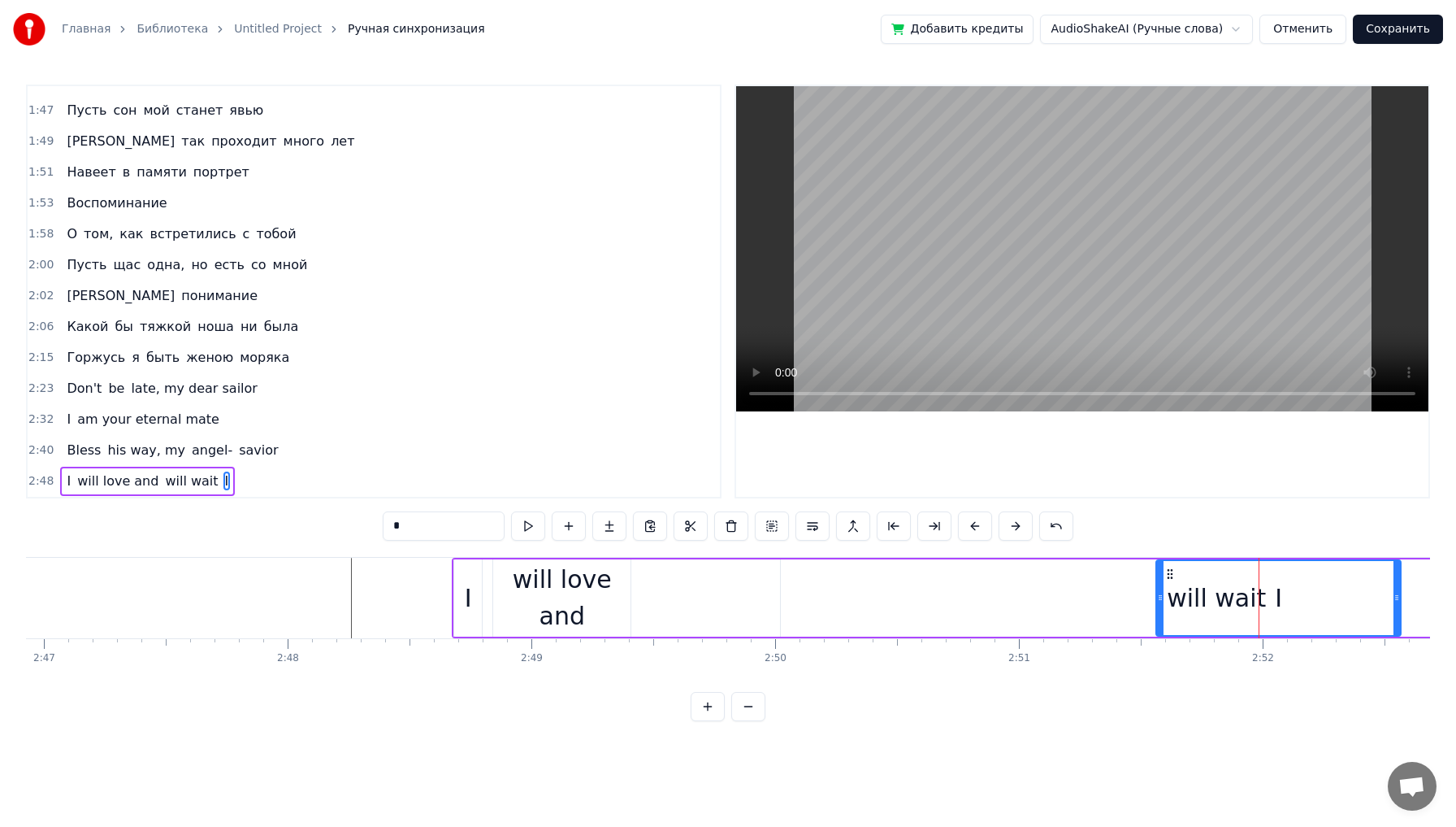
drag, startPoint x: 1260, startPoint y: 579, endPoint x: 1398, endPoint y: 574, distance: 138.1
click at [1398, 574] on div at bounding box center [1397, 598] width 6 height 74
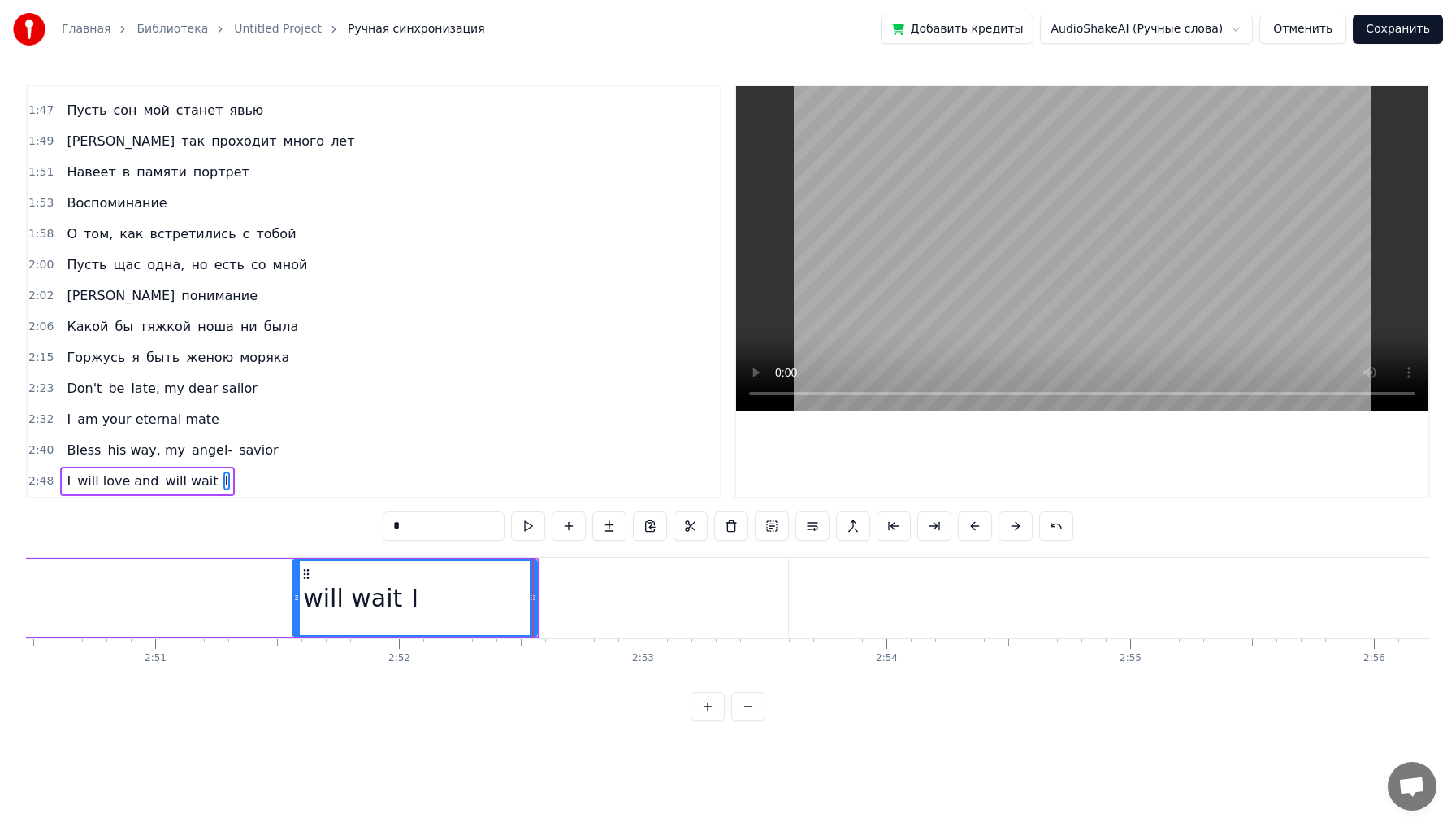
scroll to position [0, 41538]
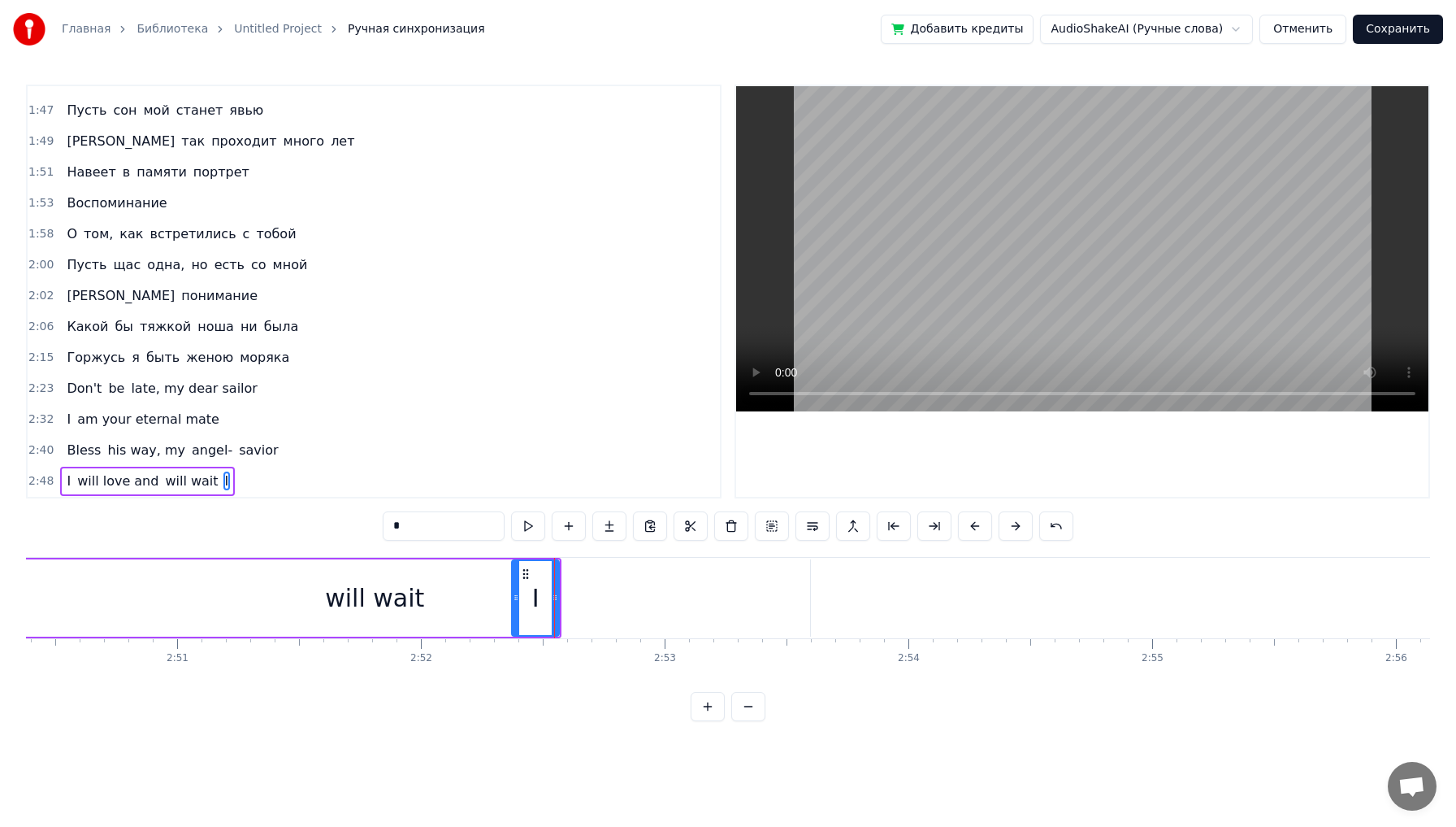
drag, startPoint x: 317, startPoint y: 579, endPoint x: 514, endPoint y: 566, distance: 197.4
click at [514, 566] on div at bounding box center [515, 598] width 6 height 74
click at [350, 585] on div "will wait" at bounding box center [374, 597] width 99 height 37
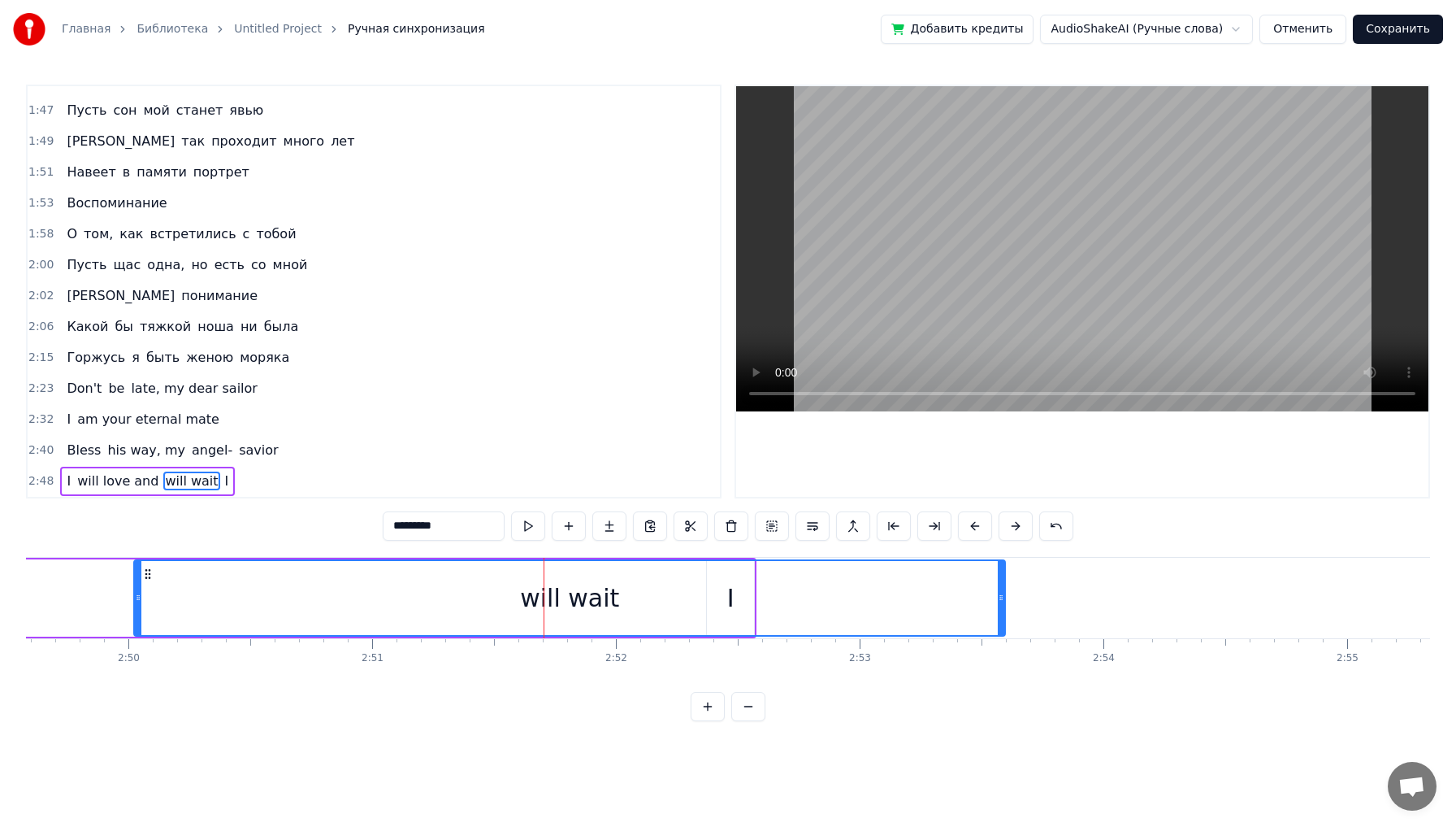
scroll to position [0, 41320]
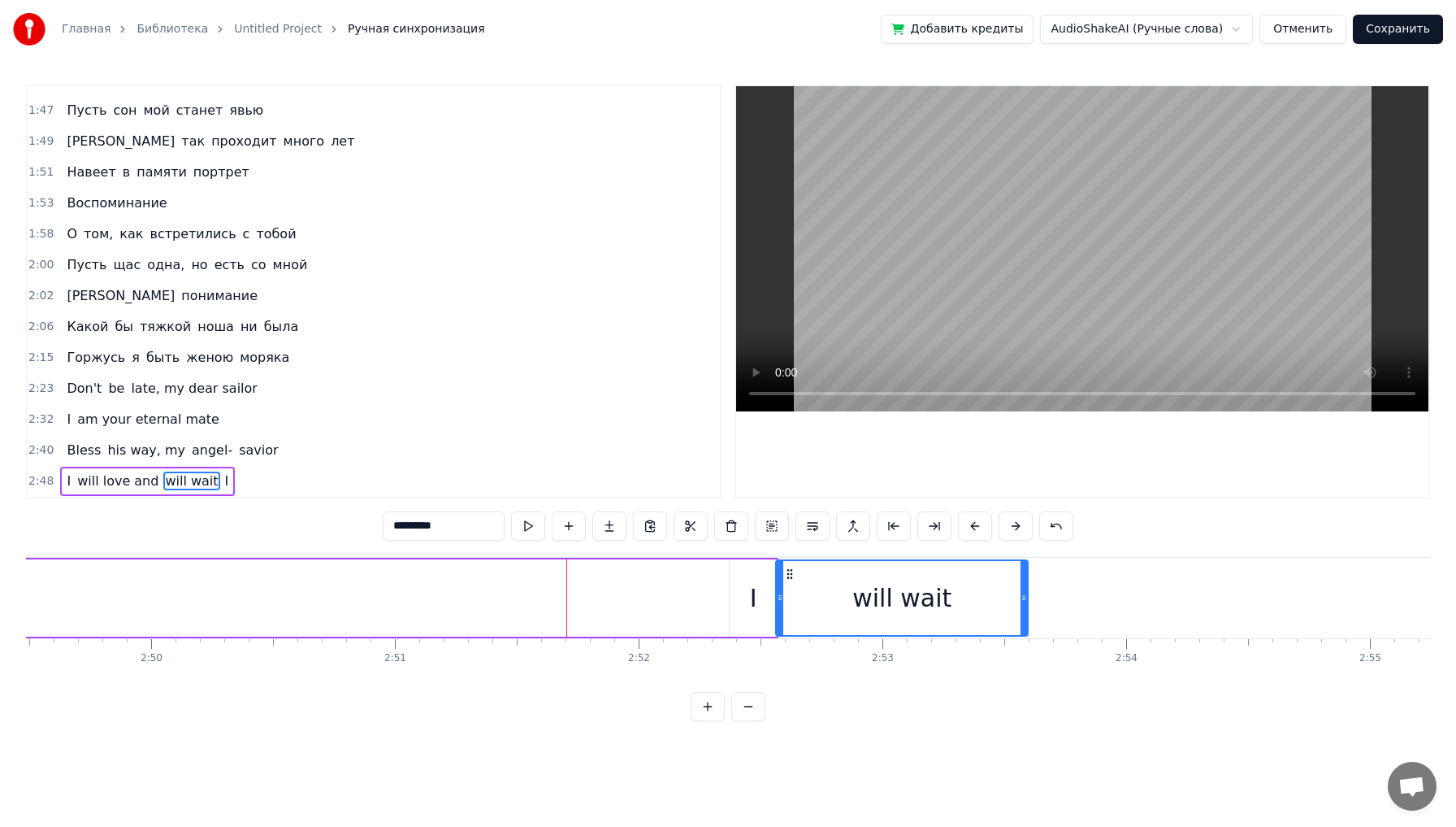
drag, startPoint x: 160, startPoint y: 600, endPoint x: 779, endPoint y: 554, distance: 620.7
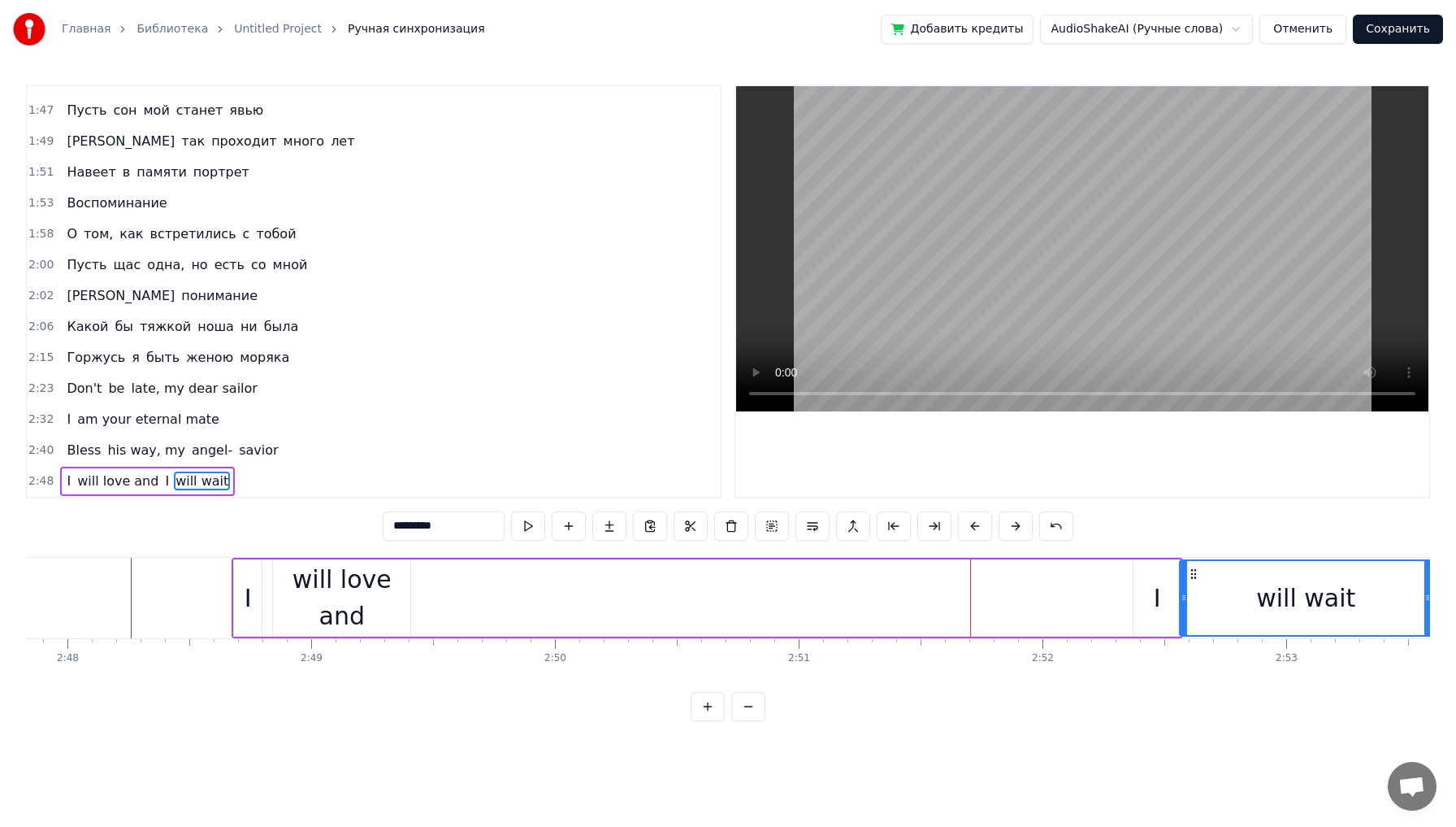
scroll to position [0, 40882]
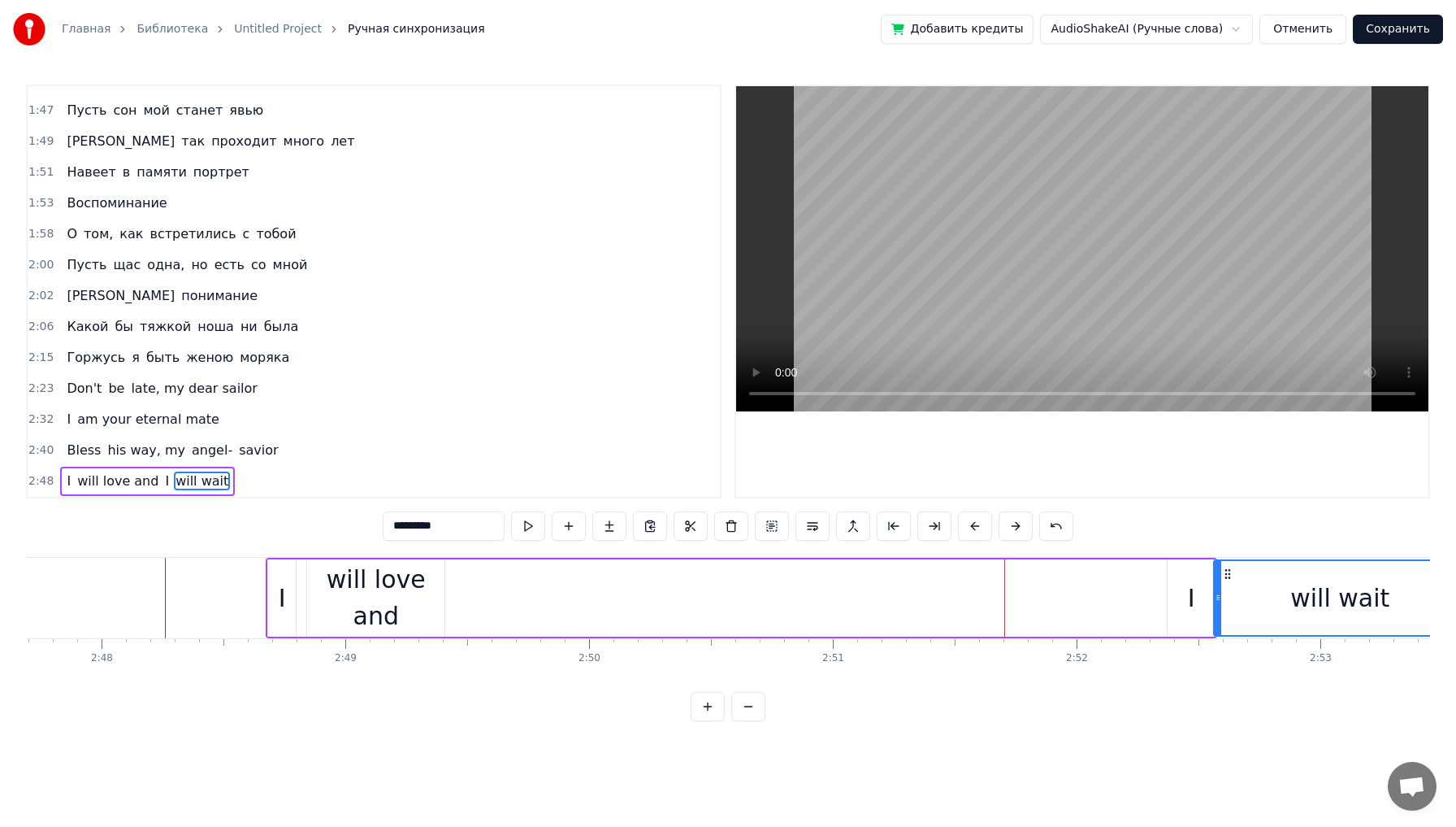
click at [392, 589] on div "will love and" at bounding box center [375, 597] width 137 height 73
type input "**********"
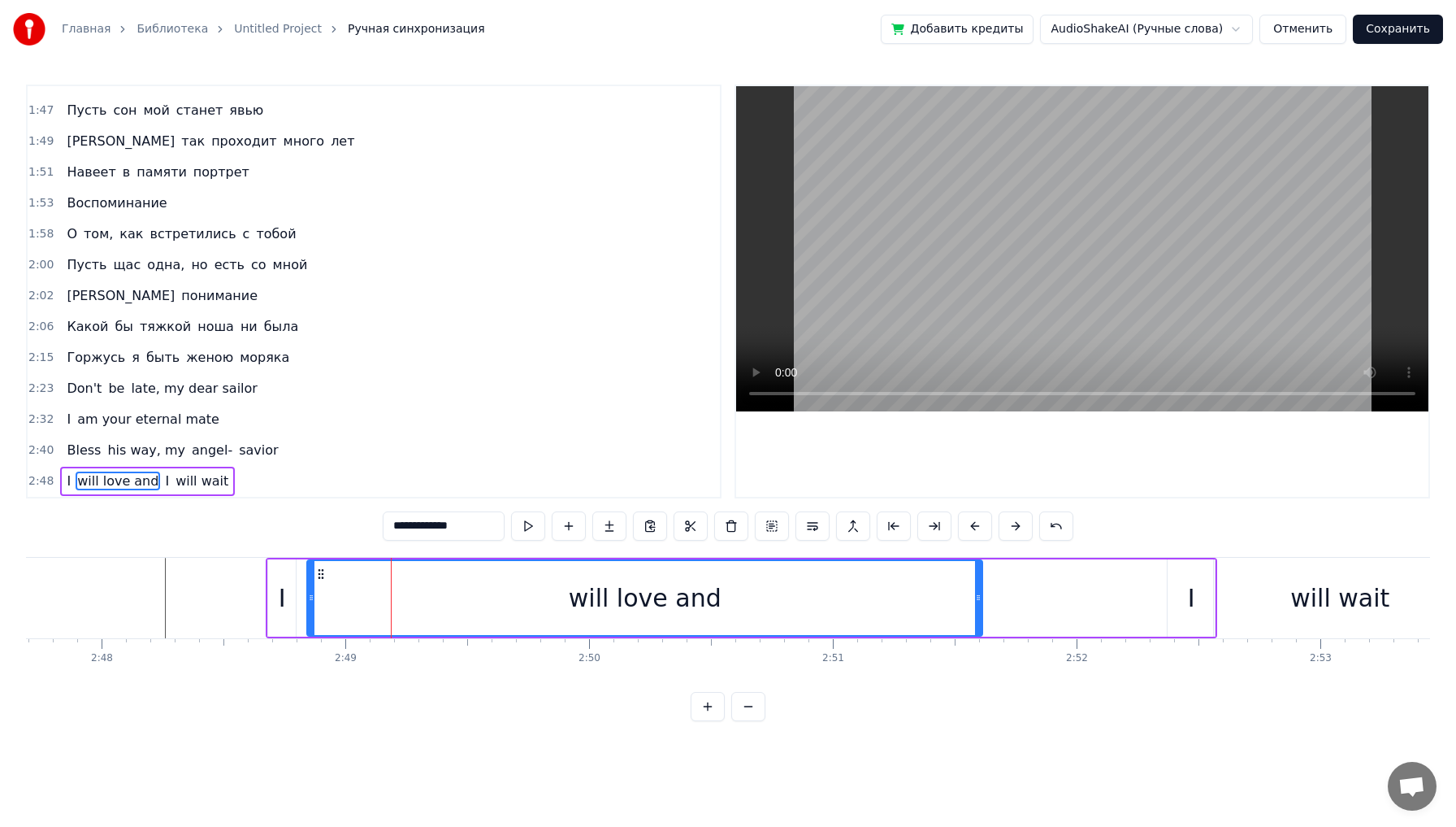
drag, startPoint x: 440, startPoint y: 588, endPoint x: 997, endPoint y: 578, distance: 557.1
click at [982, 578] on div at bounding box center [978, 598] width 6 height 74
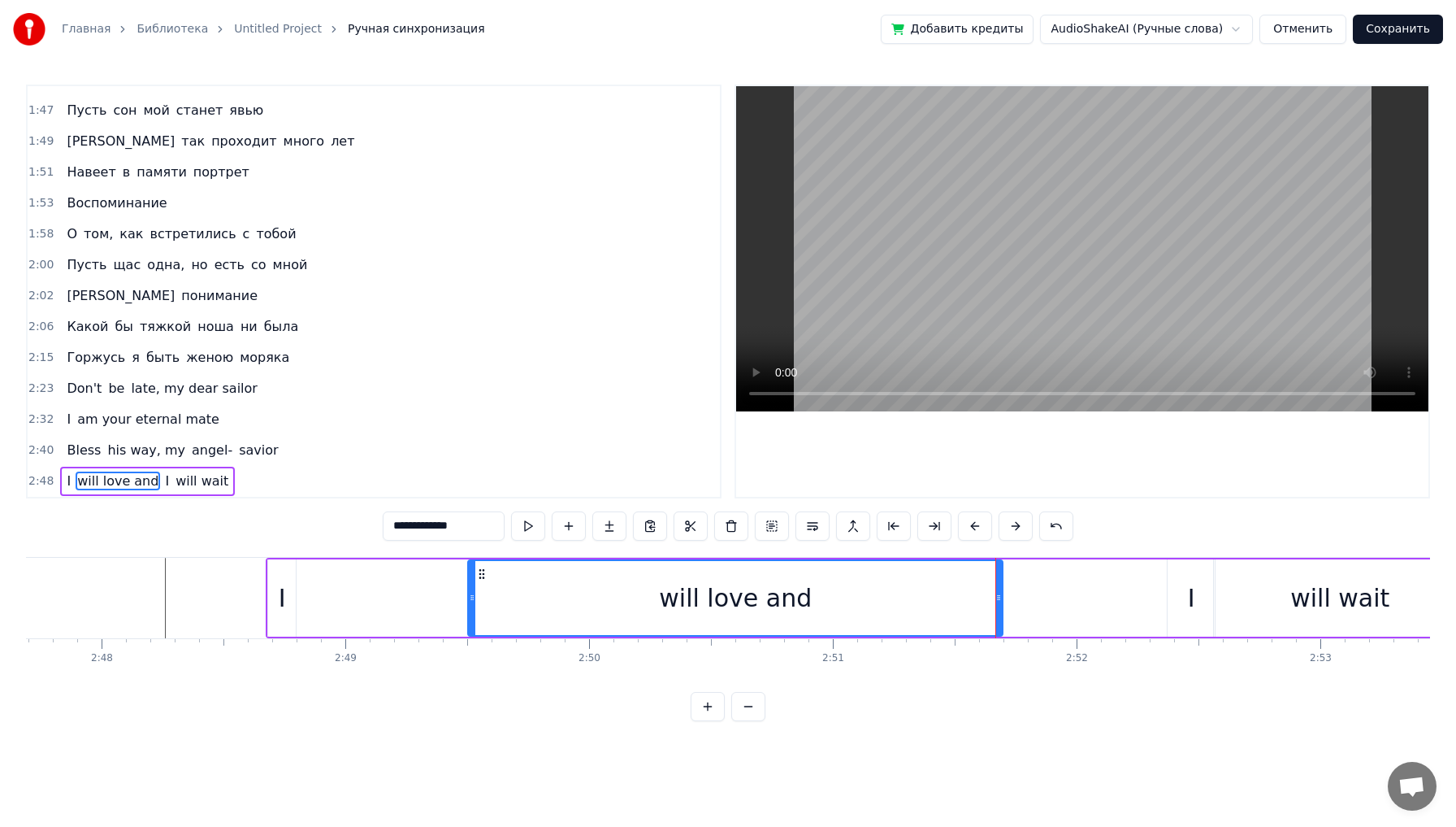
drag, startPoint x: 311, startPoint y: 608, endPoint x: 472, endPoint y: 519, distance: 184.0
click at [472, 519] on div "0:09 Вперед, за мной! 0:10 В путь меня зовет морской прибой 0:15 Собираю сумки.…" at bounding box center [728, 402] width 1404 height 637
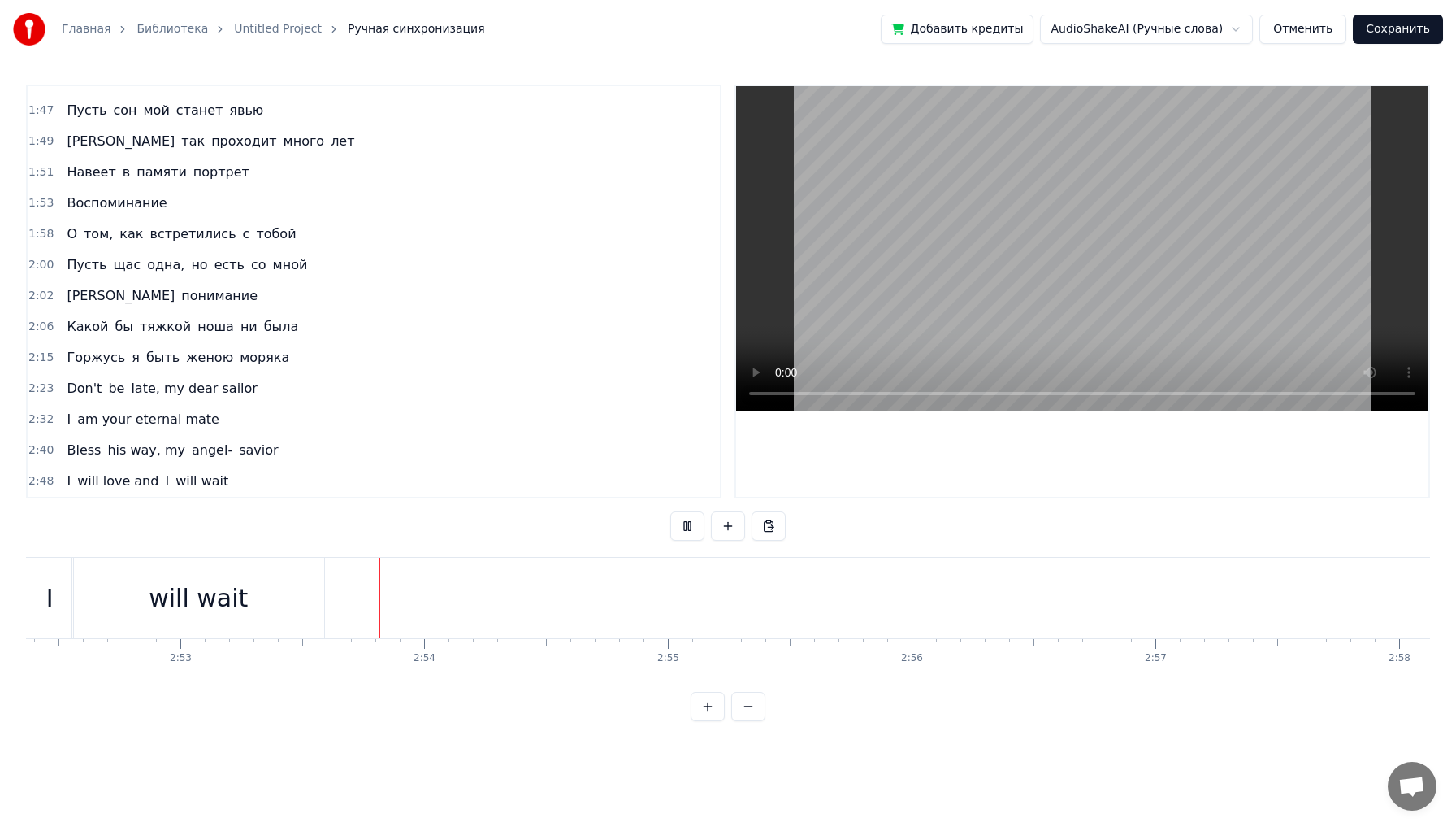
scroll to position [0, 42034]
click at [1373, 29] on button "Сохранить" at bounding box center [1398, 29] width 90 height 30
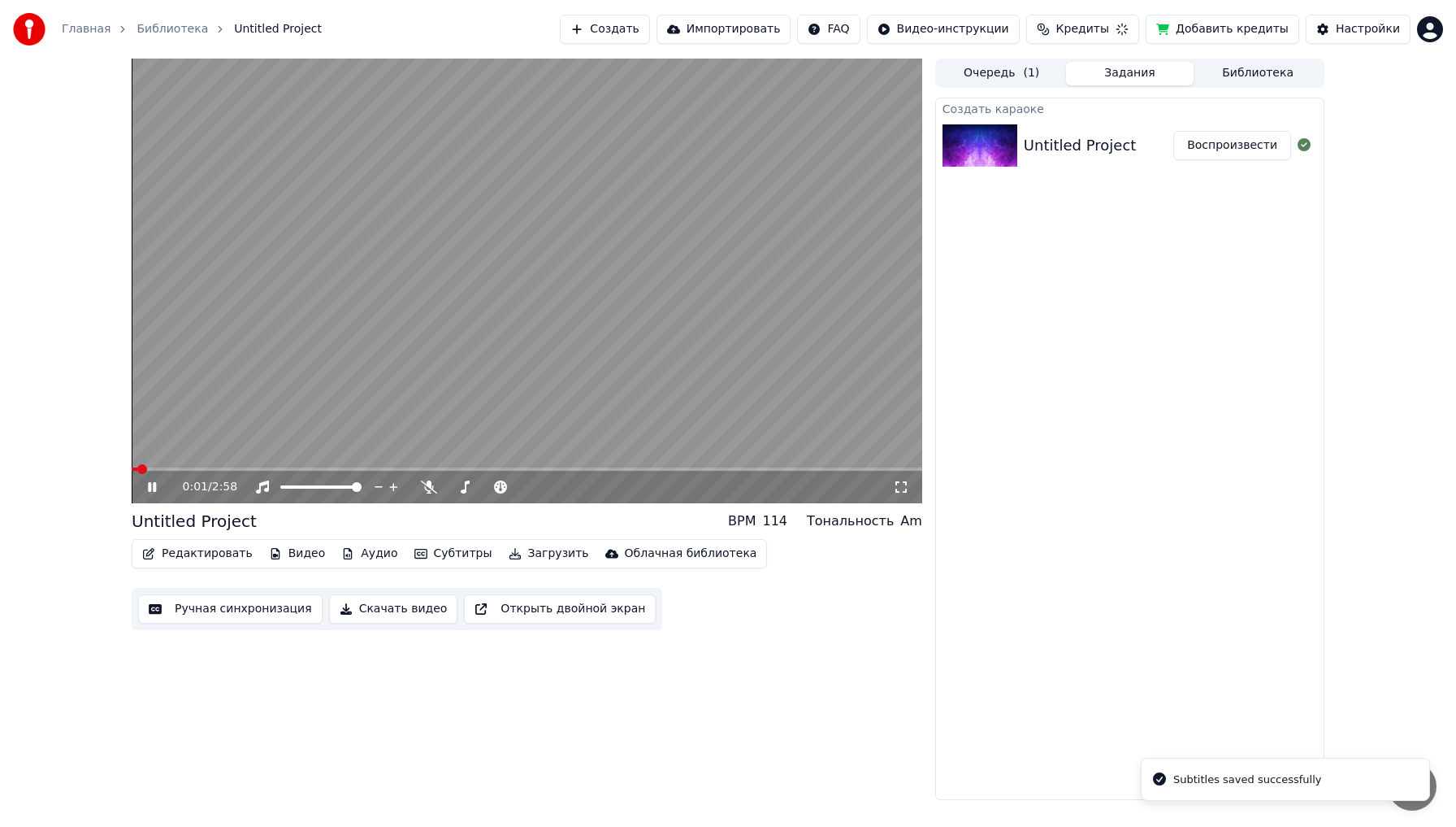
click at [525, 556] on button "Загрузить" at bounding box center [548, 553] width 93 height 22
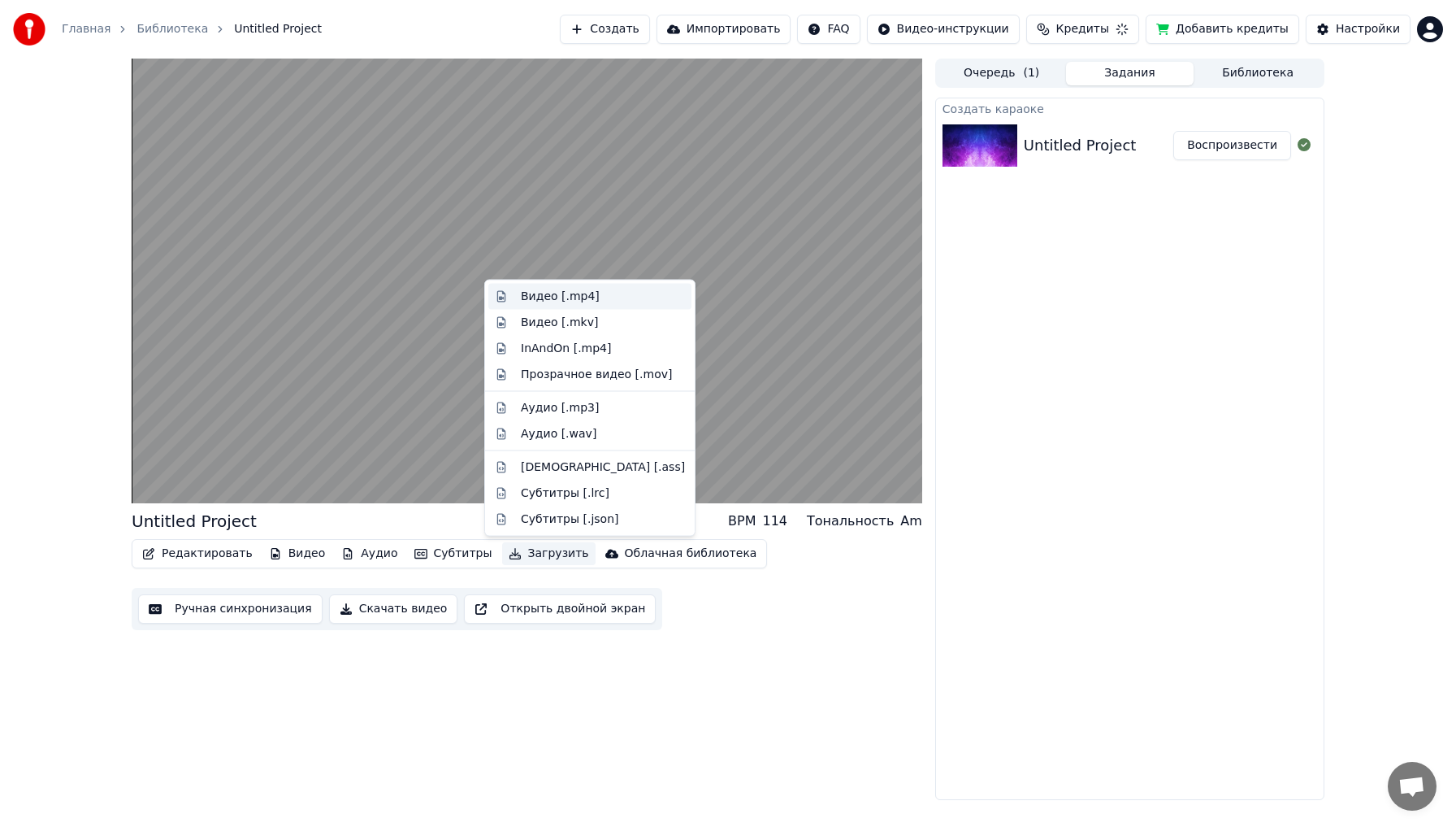
click at [554, 300] on div "Видео [.mp4]" at bounding box center [560, 296] width 79 height 16
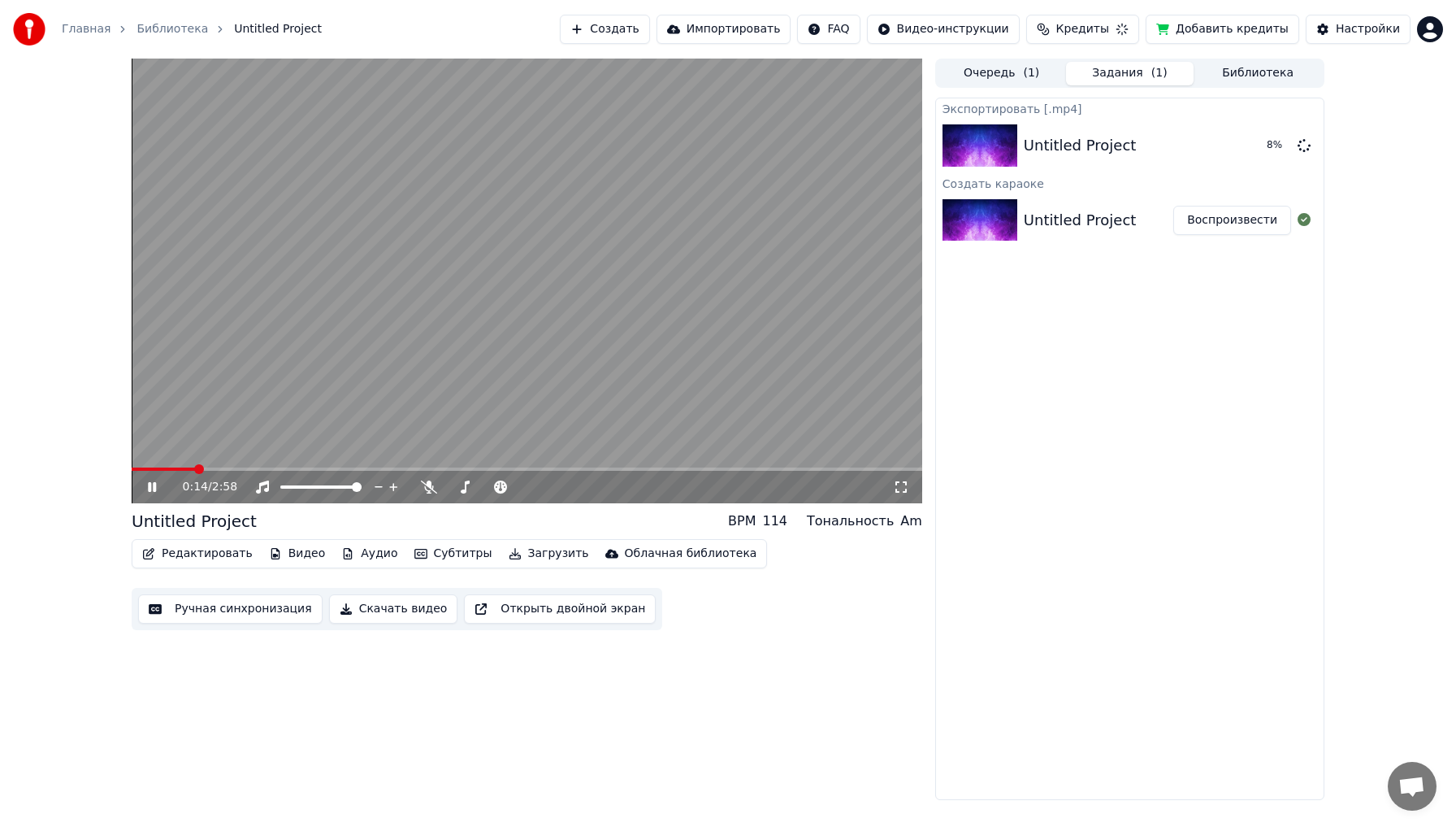
click at [544, 322] on video at bounding box center [527, 280] width 791 height 444
click at [1267, 149] on button "Показать" at bounding box center [1249, 145] width 83 height 30
